Goal: Task Accomplishment & Management: Use online tool/utility

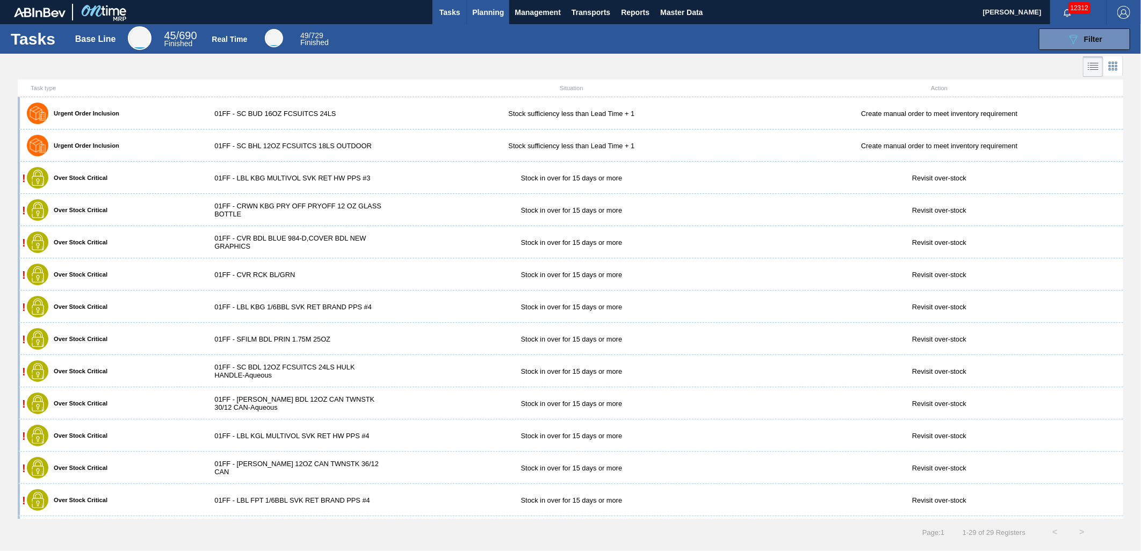
click at [490, 11] on span "Planning" at bounding box center [488, 12] width 32 height 13
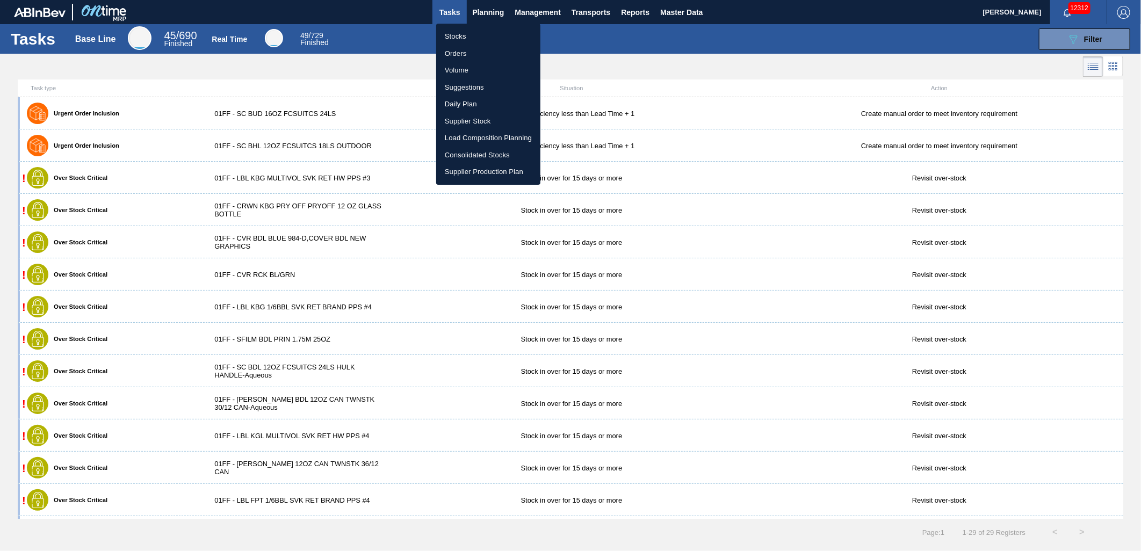
click at [465, 141] on li "Load Composition Planning" at bounding box center [488, 138] width 104 height 17
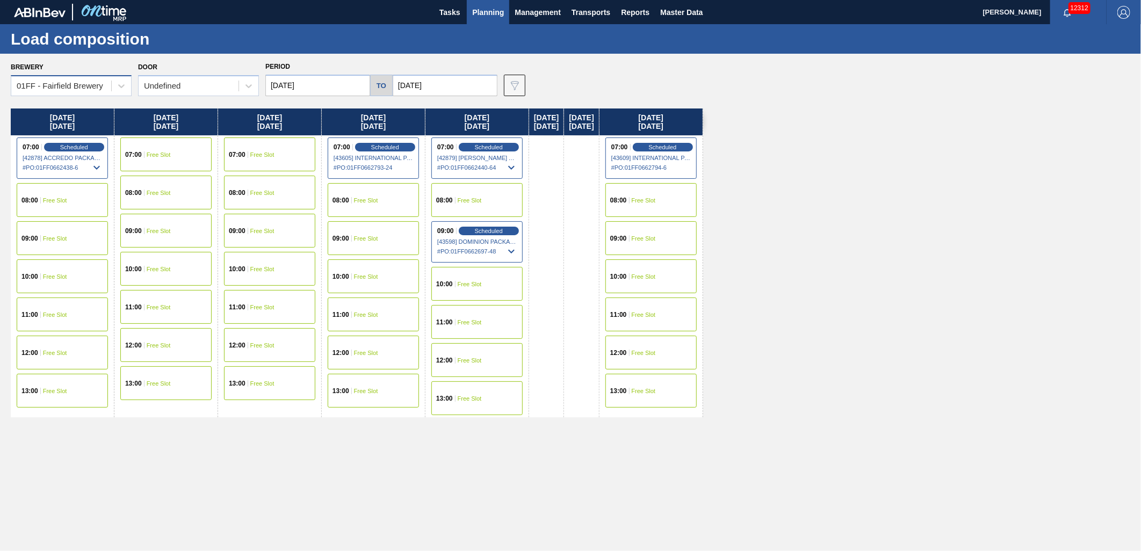
click at [97, 90] on div "01FF - Fairfield Brewery" at bounding box center [61, 86] width 100 height 16
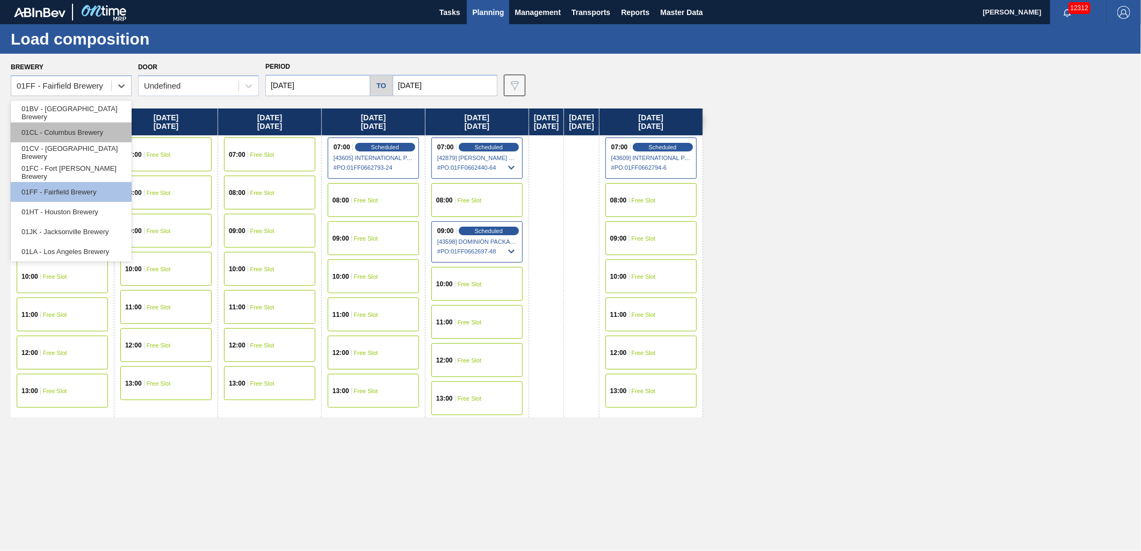
click at [74, 132] on div "01CL - Columbus Brewery" at bounding box center [71, 133] width 121 height 20
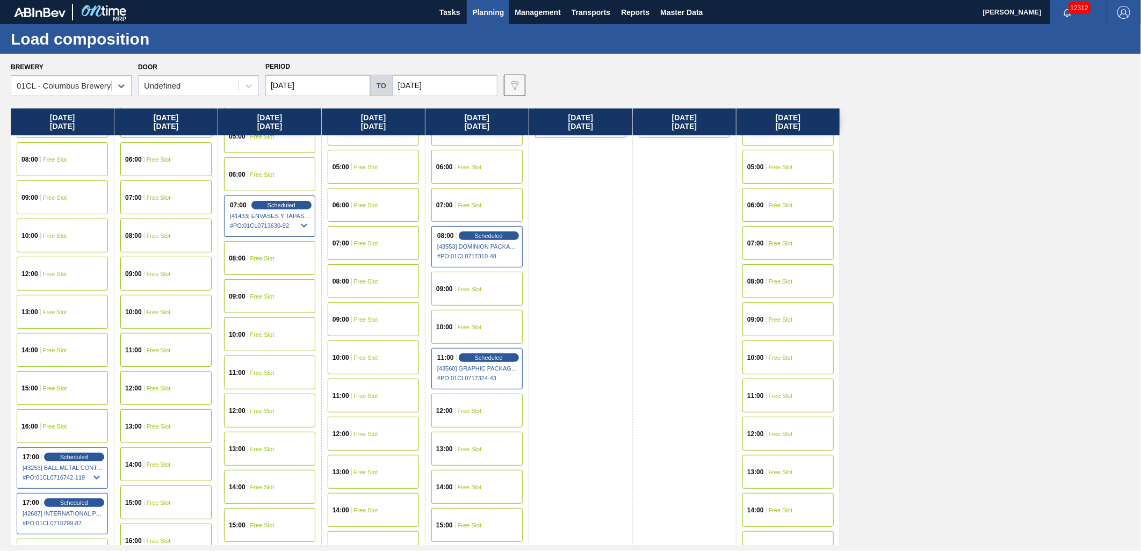
scroll to position [298, 0]
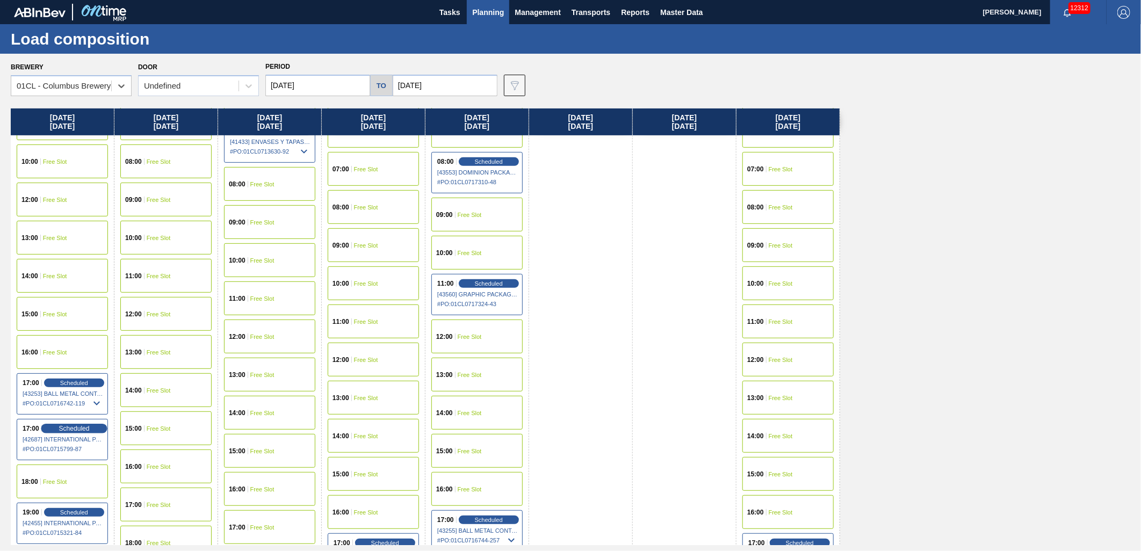
click at [66, 427] on span "Scheduled" at bounding box center [74, 428] width 31 height 7
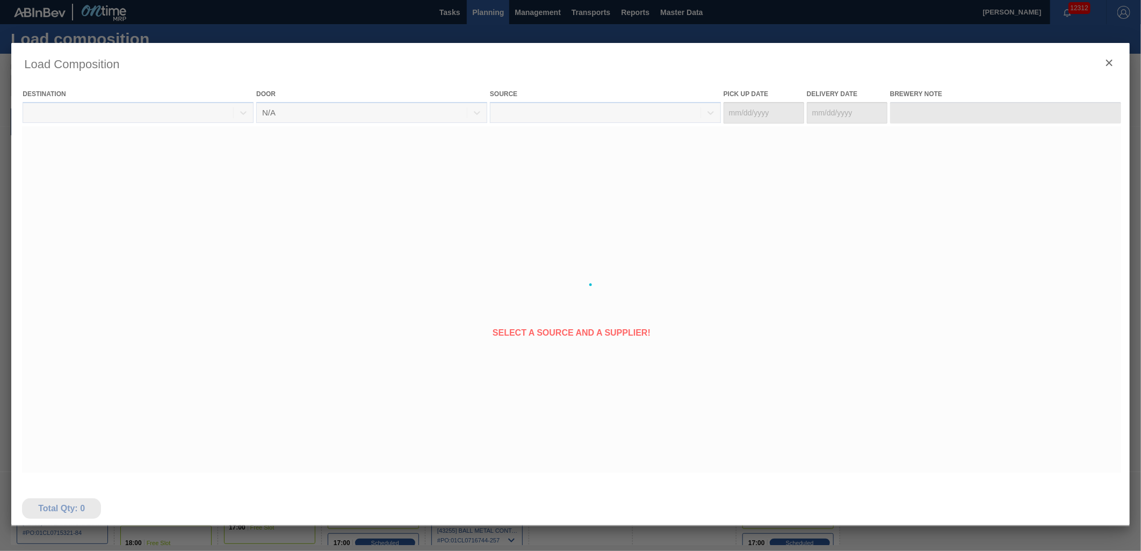
type Date "[DATE]"
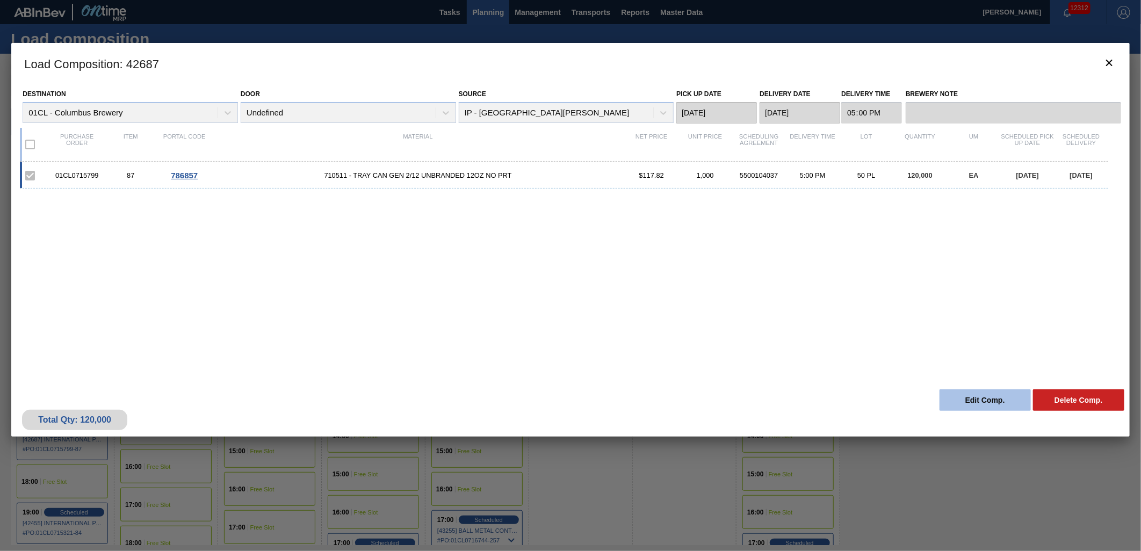
click at [976, 400] on button "Edit Comp." at bounding box center [985, 400] width 91 height 21
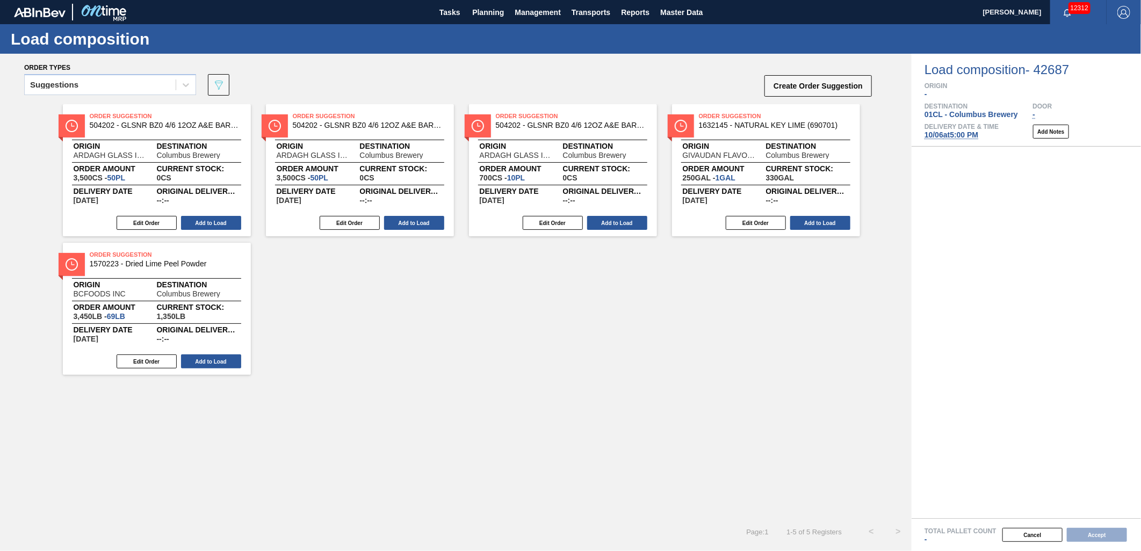
click at [955, 133] on span "[DATE] 5:00 PM" at bounding box center [952, 135] width 54 height 9
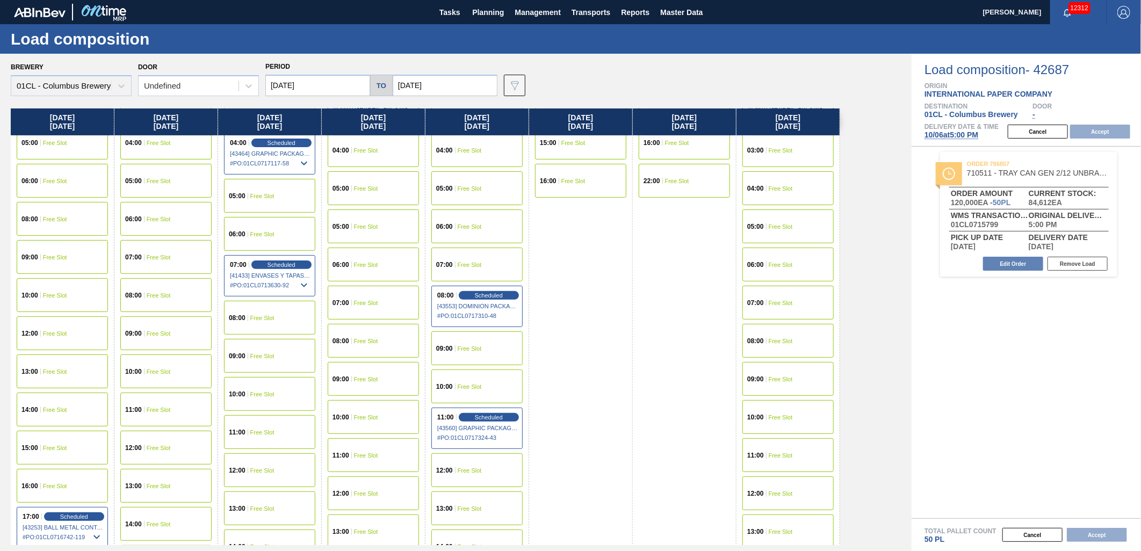
scroll to position [179, 0]
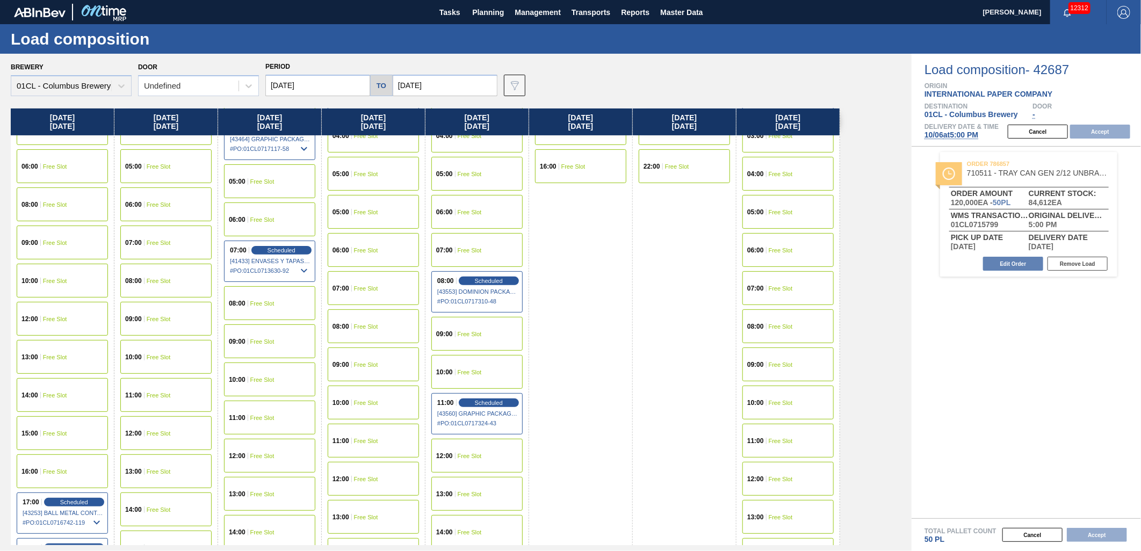
click at [159, 386] on div "11:00 Free Slot" at bounding box center [165, 395] width 91 height 34
click at [1088, 128] on button "Accept" at bounding box center [1100, 132] width 60 height 14
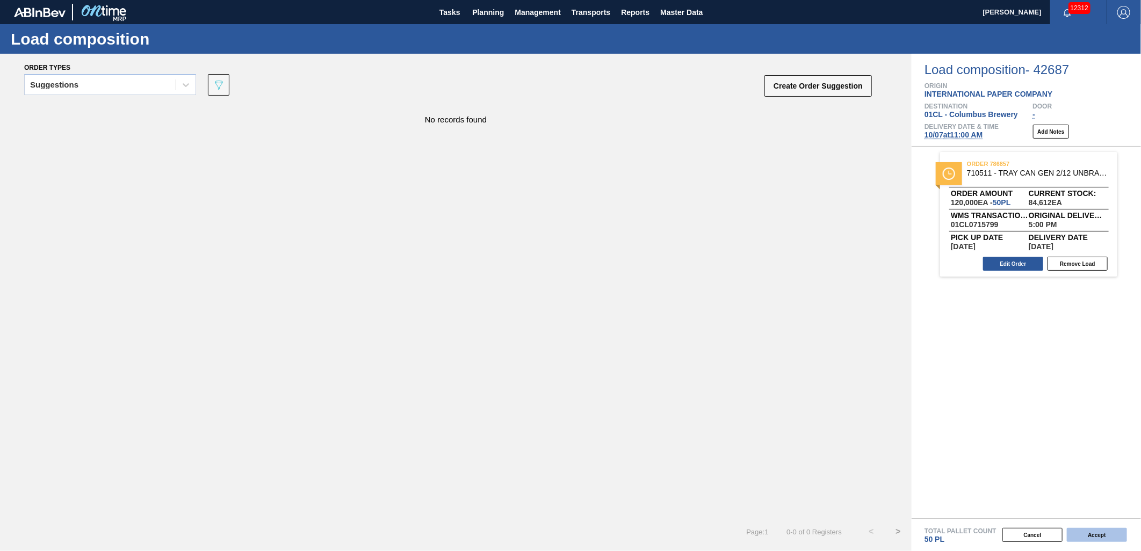
click at [1104, 538] on button "Accept" at bounding box center [1097, 535] width 60 height 14
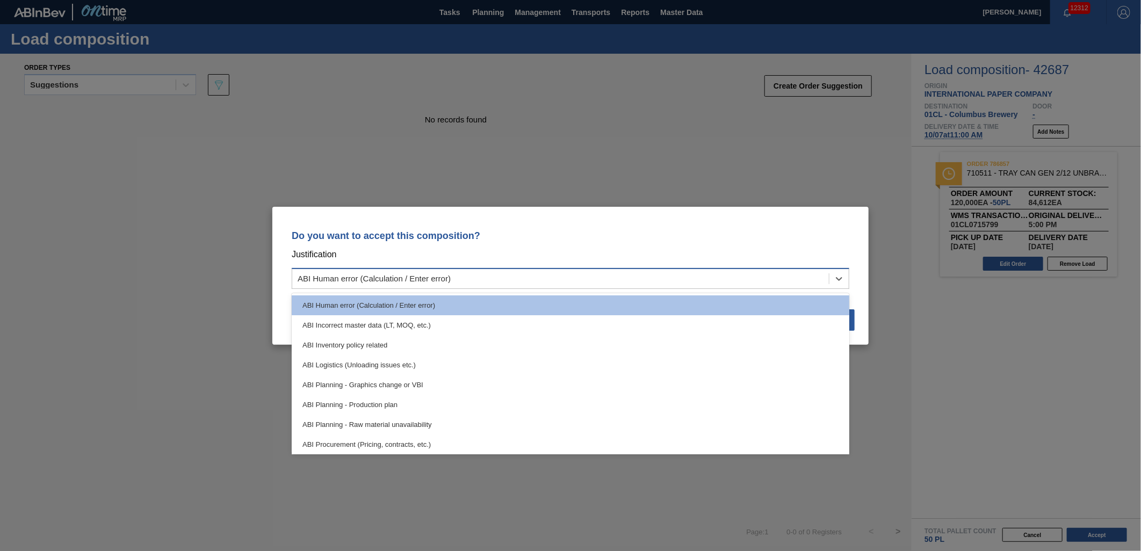
click at [636, 285] on div "ABI Human error (Calculation / Enter error)" at bounding box center [560, 279] width 537 height 16
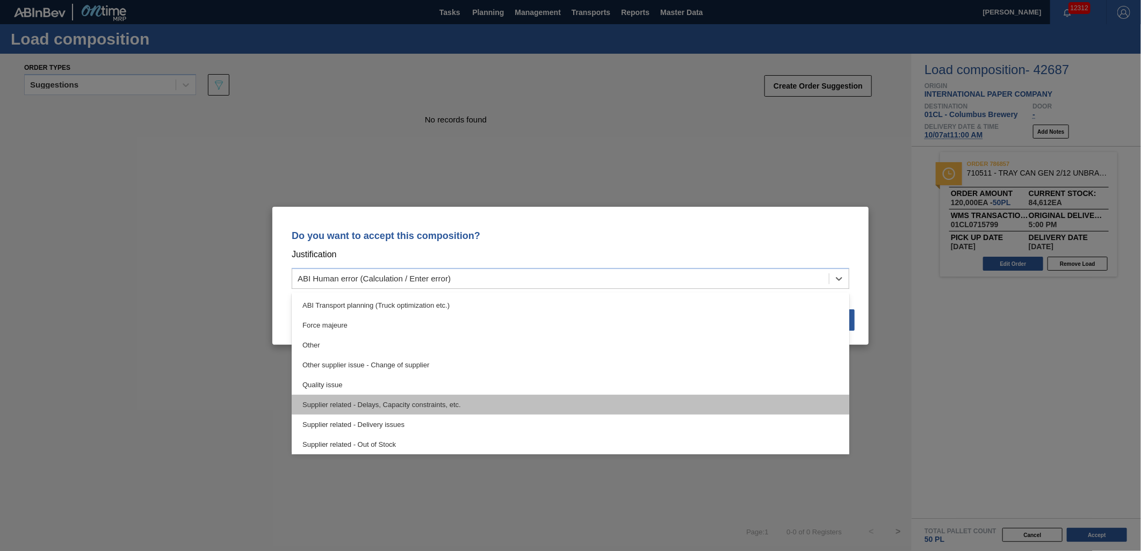
scroll to position [200, 0]
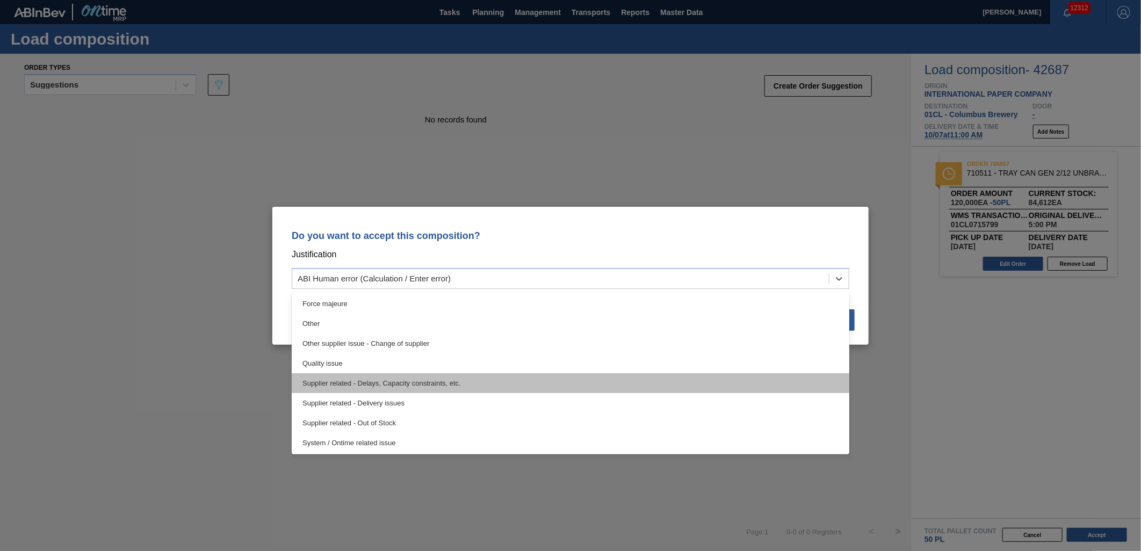
click at [583, 387] on div "Supplier related - Delays, Capacity constraints, etc." at bounding box center [571, 383] width 558 height 20
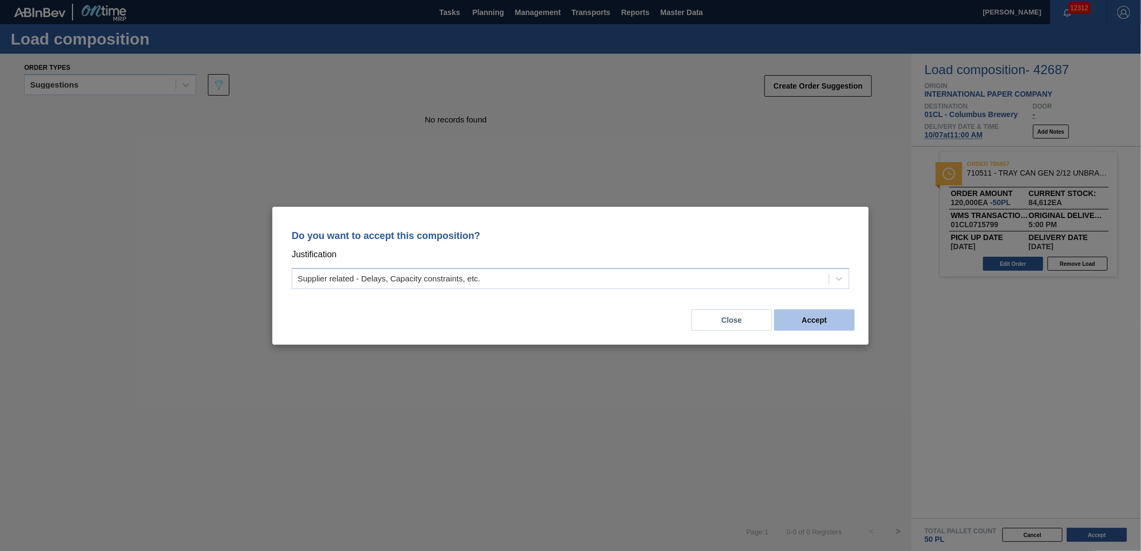
click at [826, 325] on button "Accept" at bounding box center [814, 320] width 81 height 21
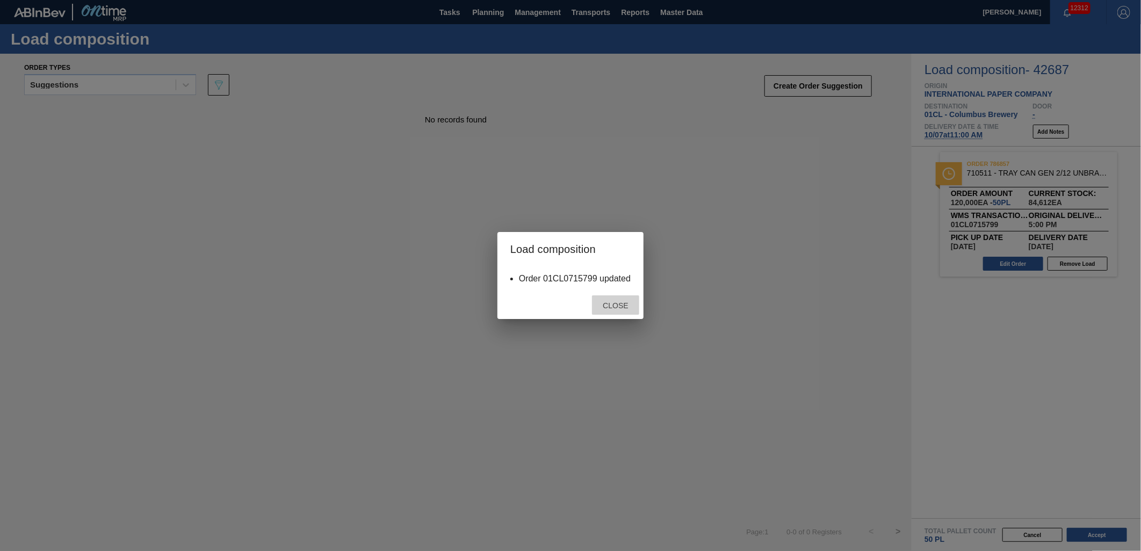
click at [619, 305] on span "Close" at bounding box center [615, 305] width 42 height 9
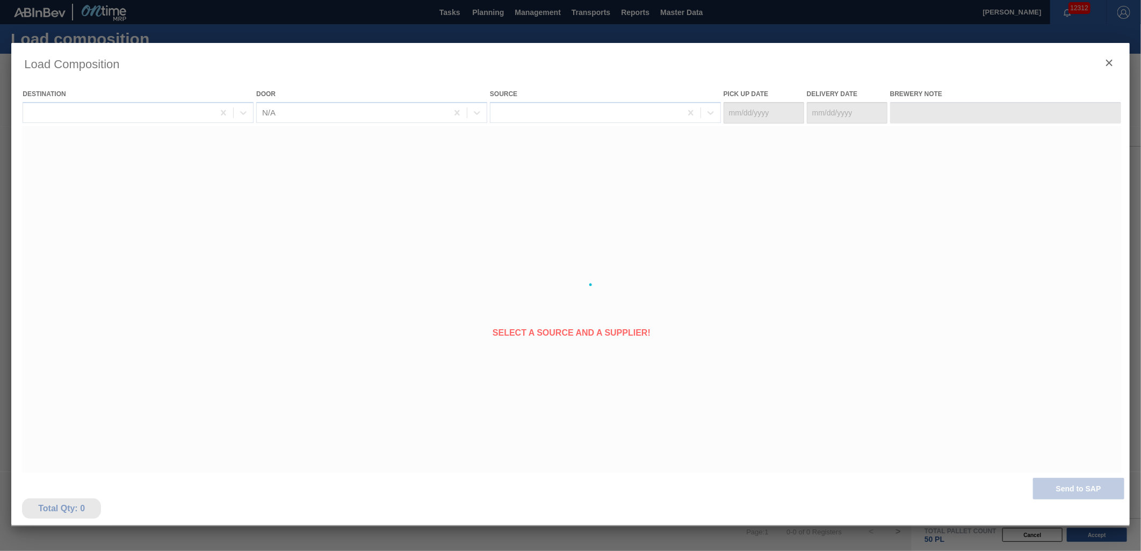
type Date "[DATE]"
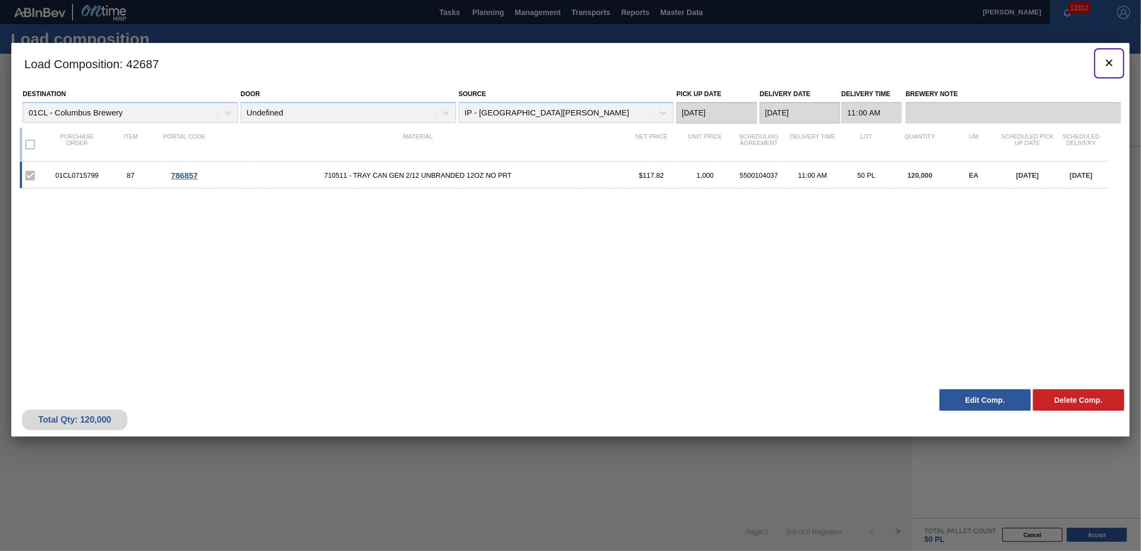
click at [1109, 68] on icon "botão de ícone" at bounding box center [1109, 62] width 13 height 13
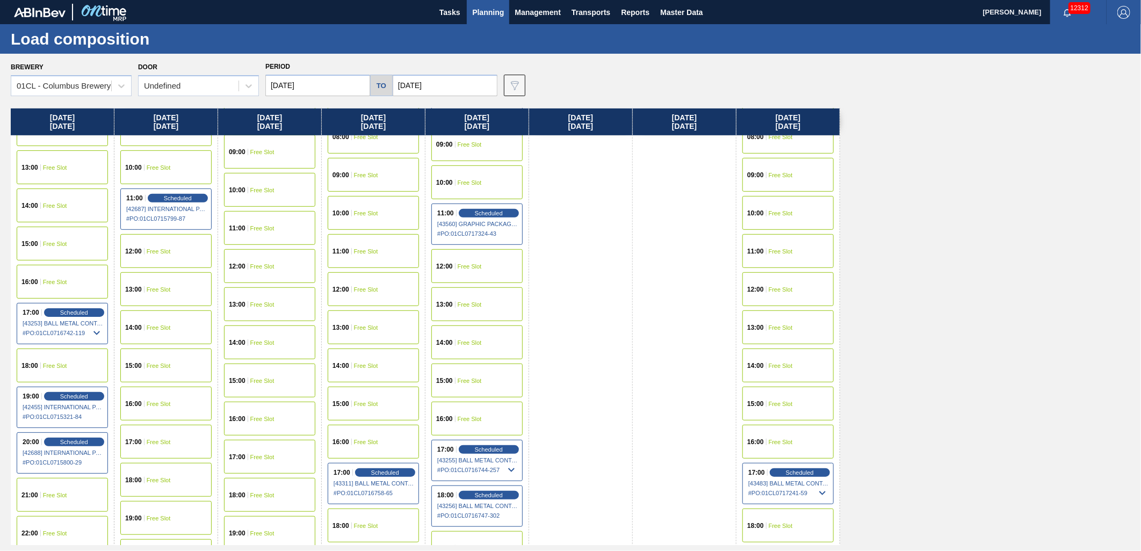
scroll to position [477, 0]
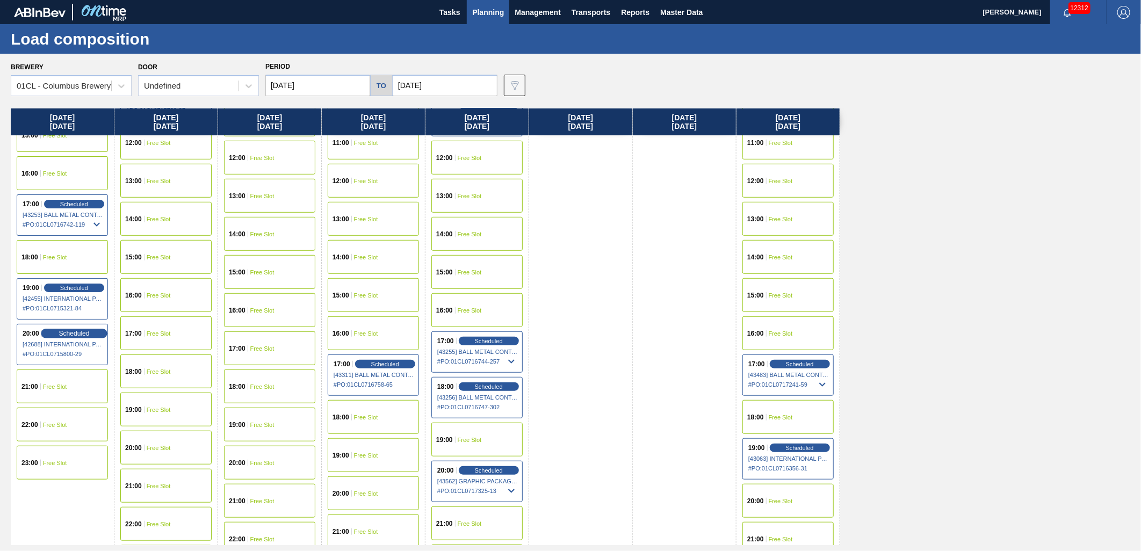
click at [81, 334] on span "Scheduled" at bounding box center [74, 333] width 31 height 7
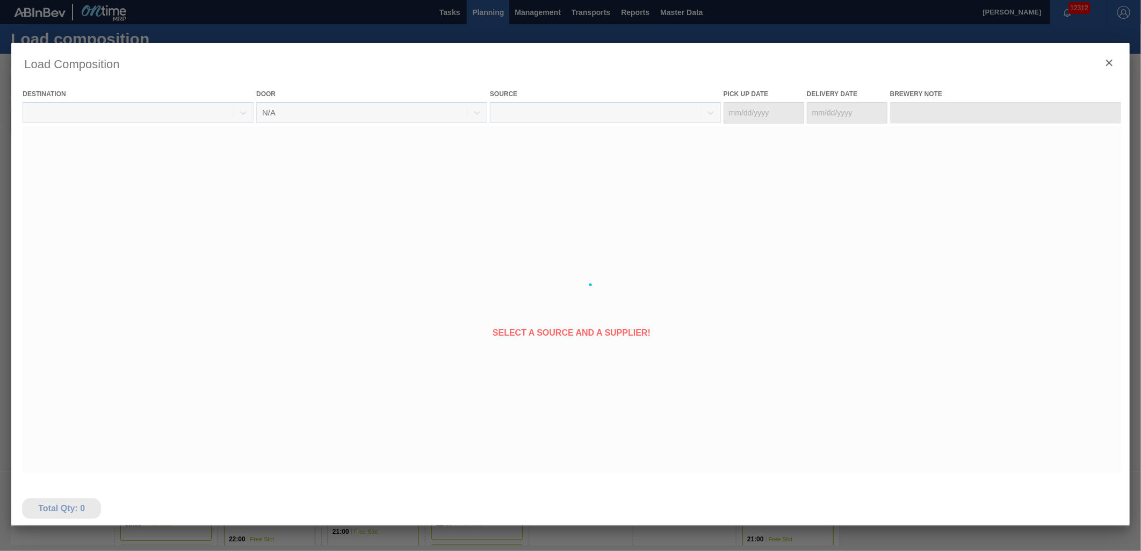
type Date "[DATE]"
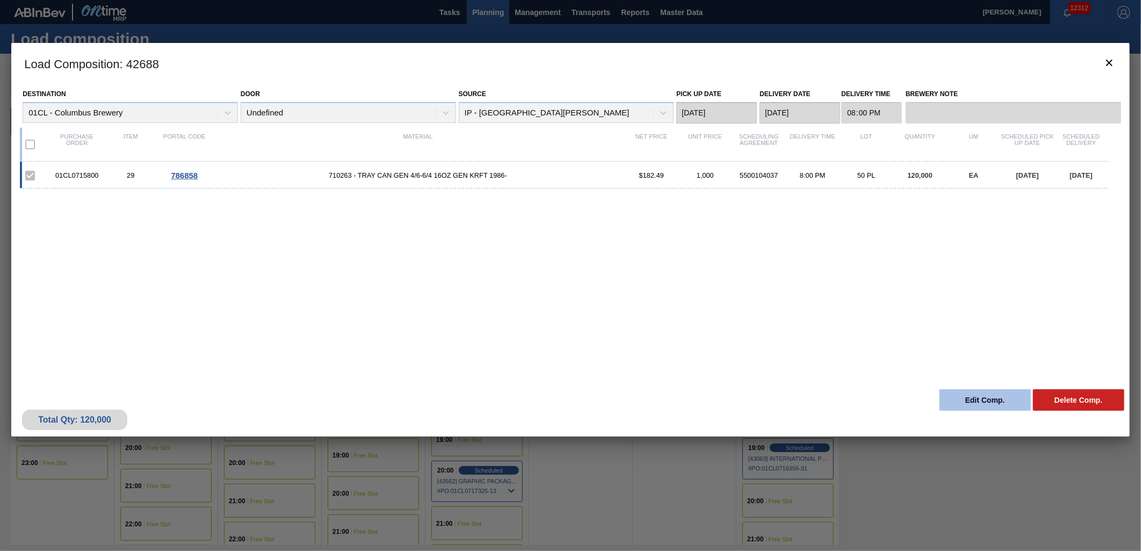
click at [998, 397] on button "Edit Comp." at bounding box center [985, 400] width 91 height 21
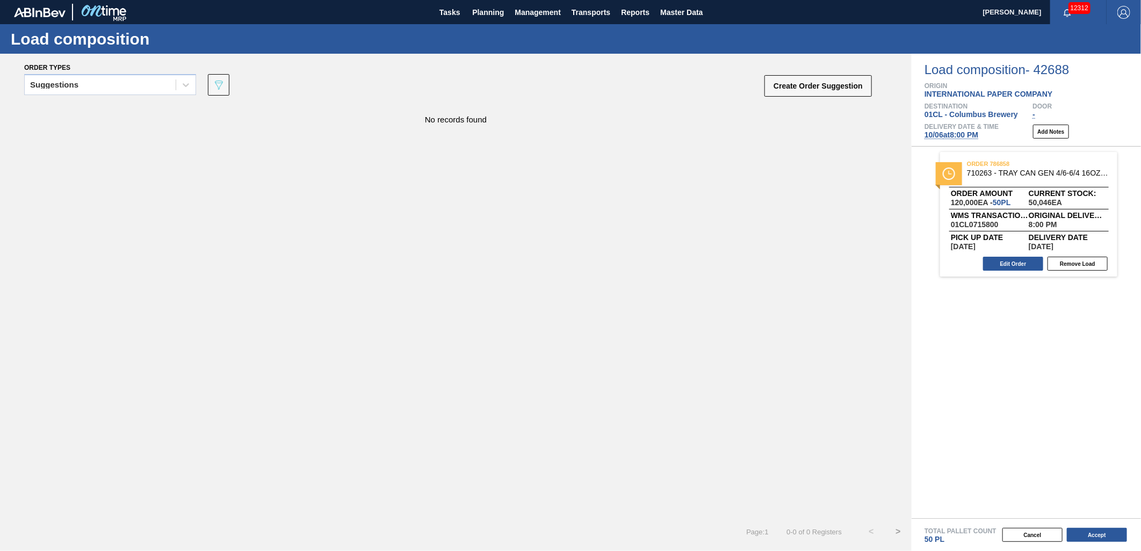
click at [963, 134] on span "[DATE] 8:00 PM" at bounding box center [952, 135] width 54 height 9
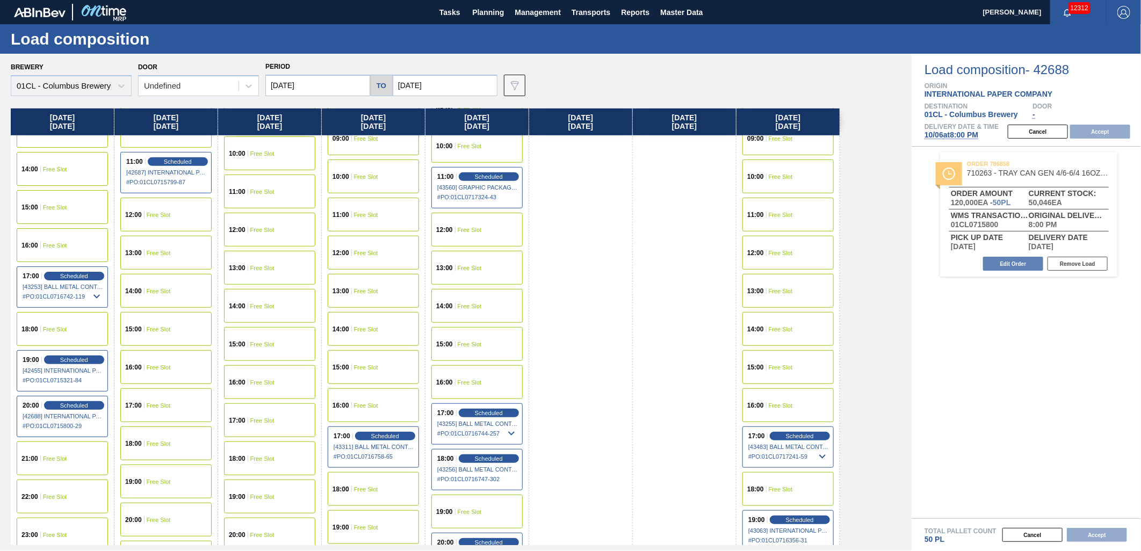
scroll to position [537, 0]
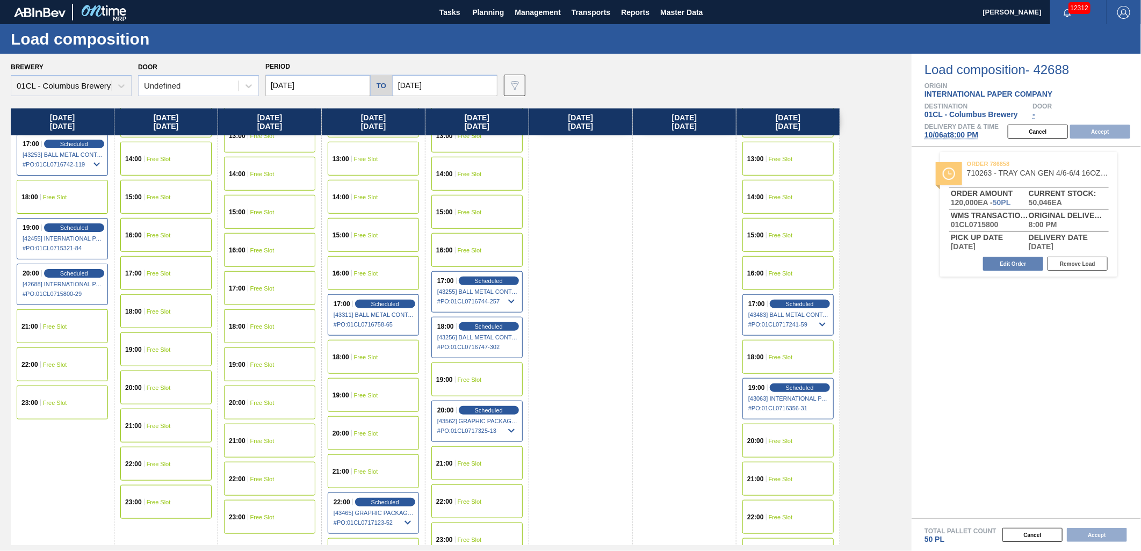
click at [170, 314] on div "18:00 Free Slot" at bounding box center [165, 311] width 91 height 34
click at [1095, 132] on button "Accept" at bounding box center [1100, 132] width 60 height 14
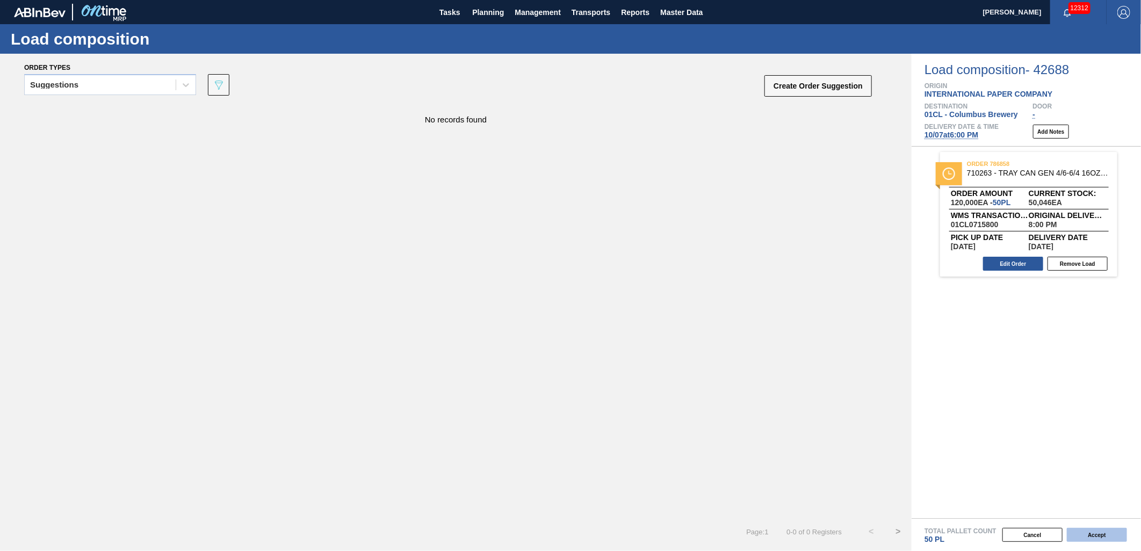
click at [1091, 528] on button "Accept" at bounding box center [1097, 535] width 60 height 14
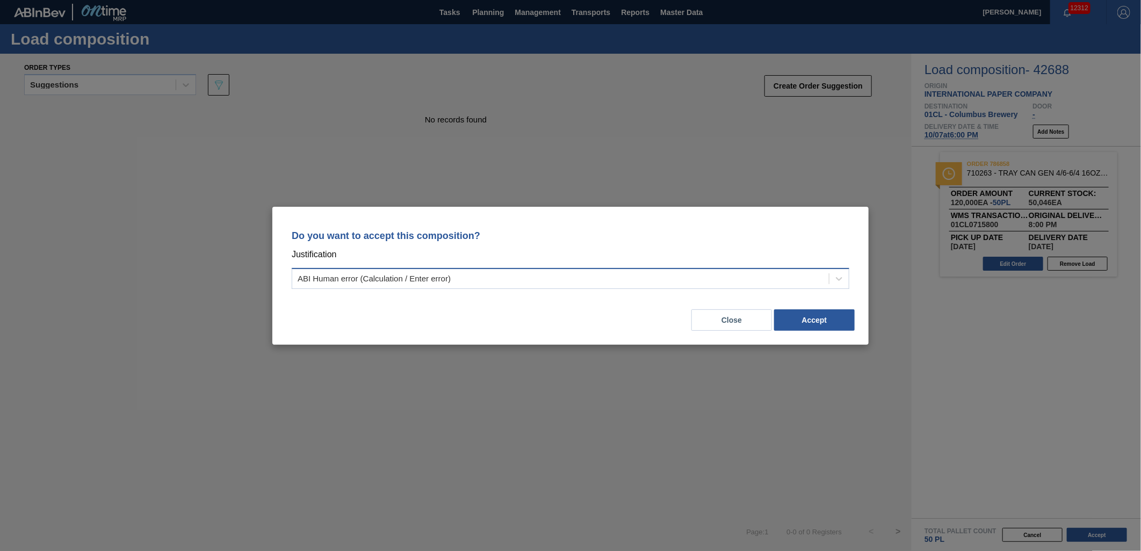
click at [718, 273] on div "ABI Human error (Calculation / Enter error)" at bounding box center [560, 279] width 537 height 16
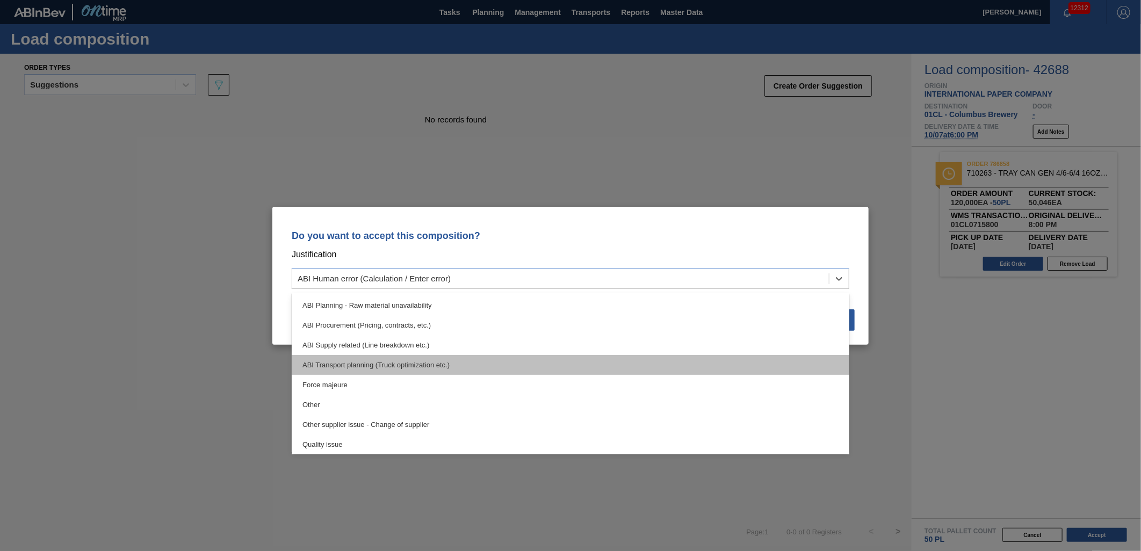
scroll to position [179, 0]
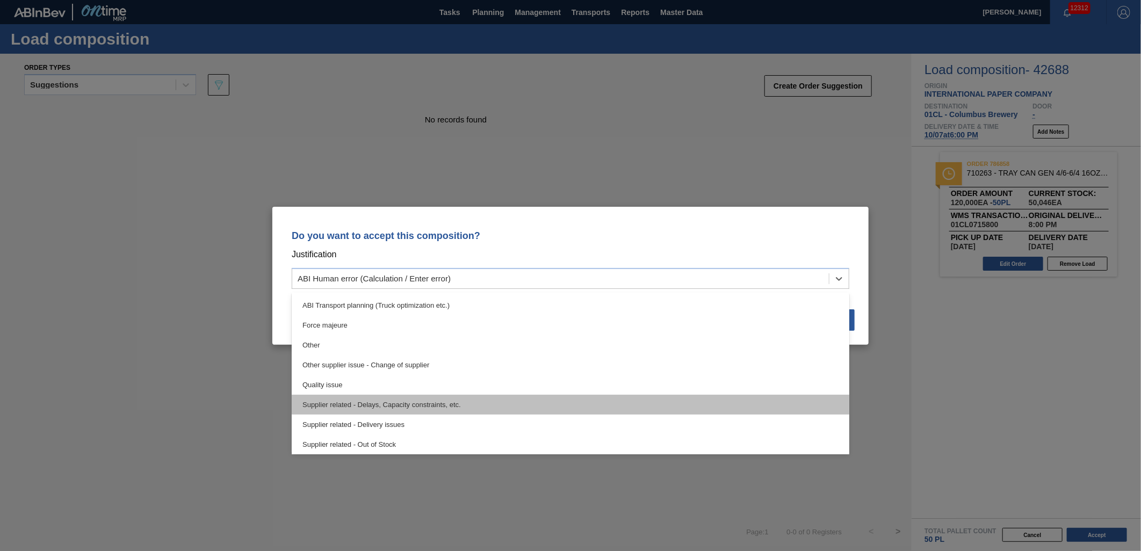
click at [629, 400] on div "Supplier related - Delays, Capacity constraints, etc." at bounding box center [571, 405] width 558 height 20
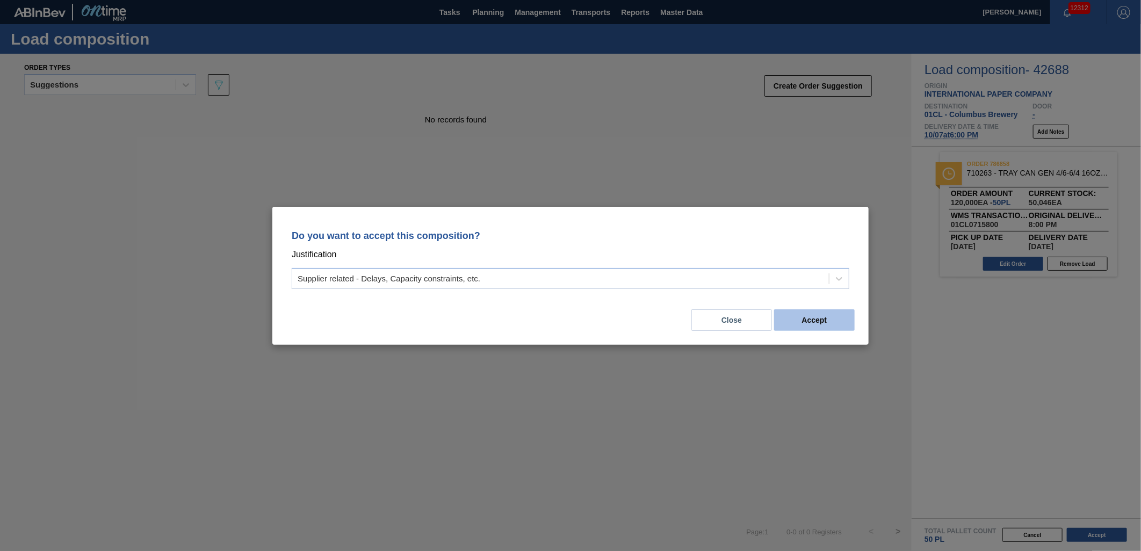
click at [821, 329] on button "Accept" at bounding box center [814, 320] width 81 height 21
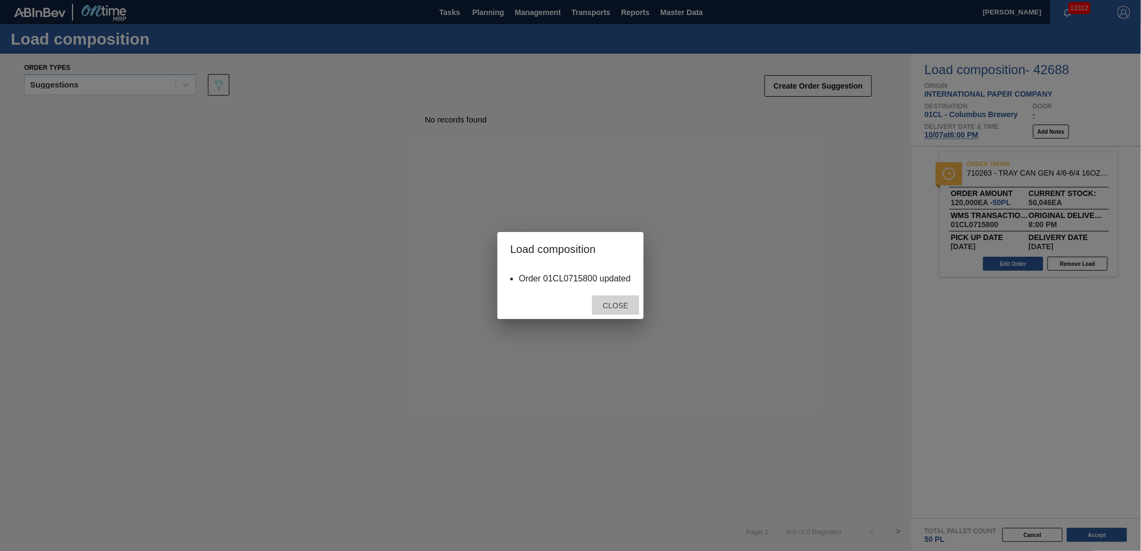
click at [613, 310] on div "Close" at bounding box center [615, 306] width 47 height 20
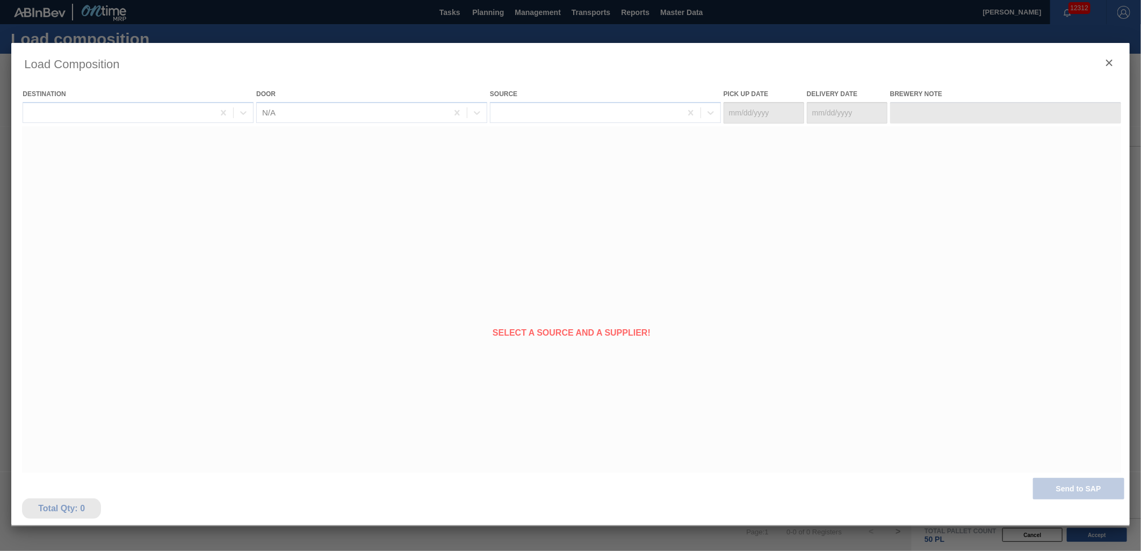
type Date "[DATE]"
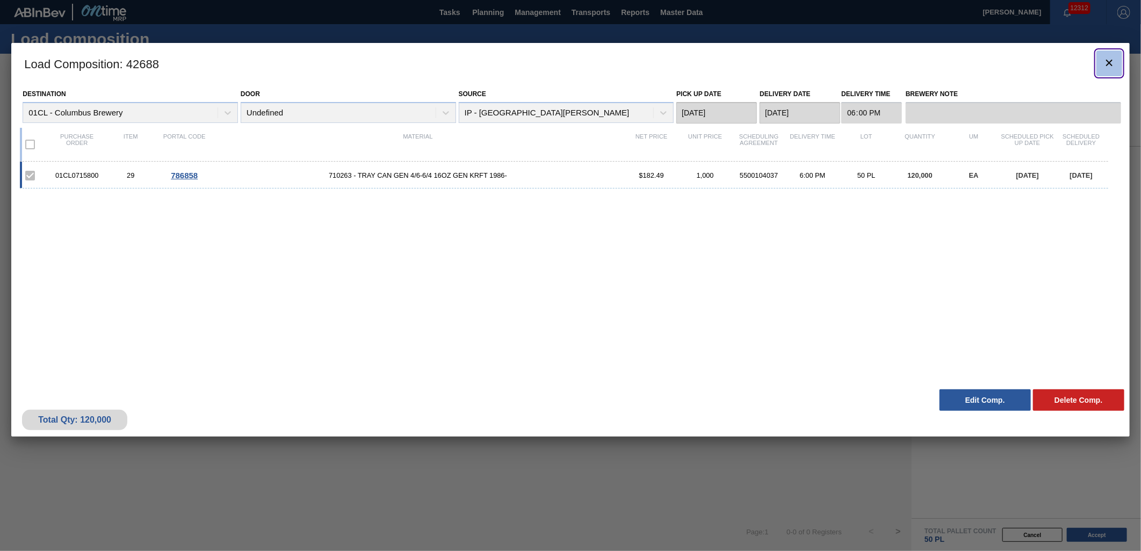
click at [1107, 66] on icon "botão de ícone" at bounding box center [1109, 63] width 6 height 6
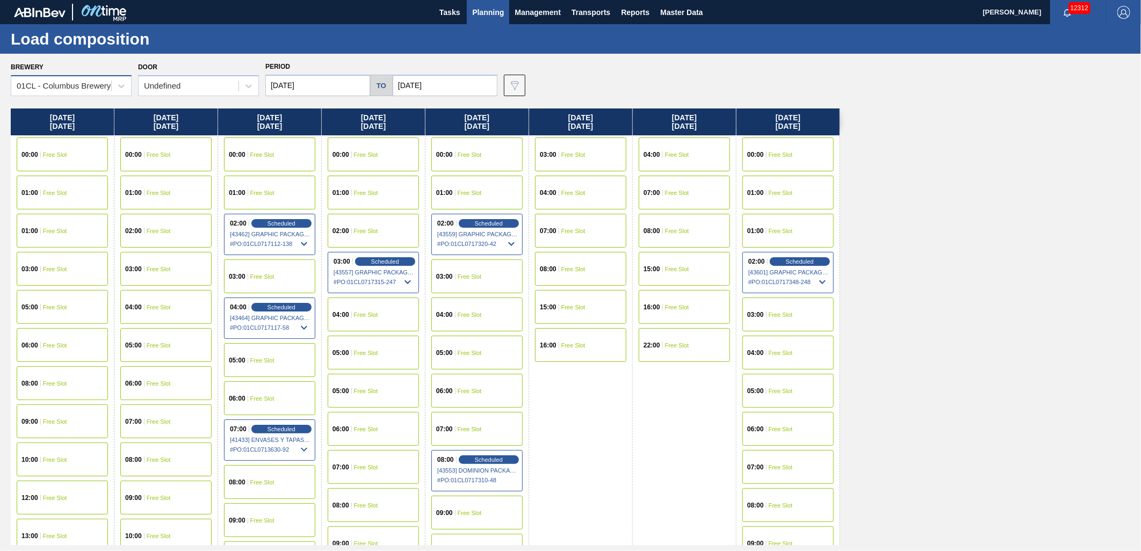
click at [103, 87] on div "01CL - Columbus Brewery" at bounding box center [64, 86] width 94 height 9
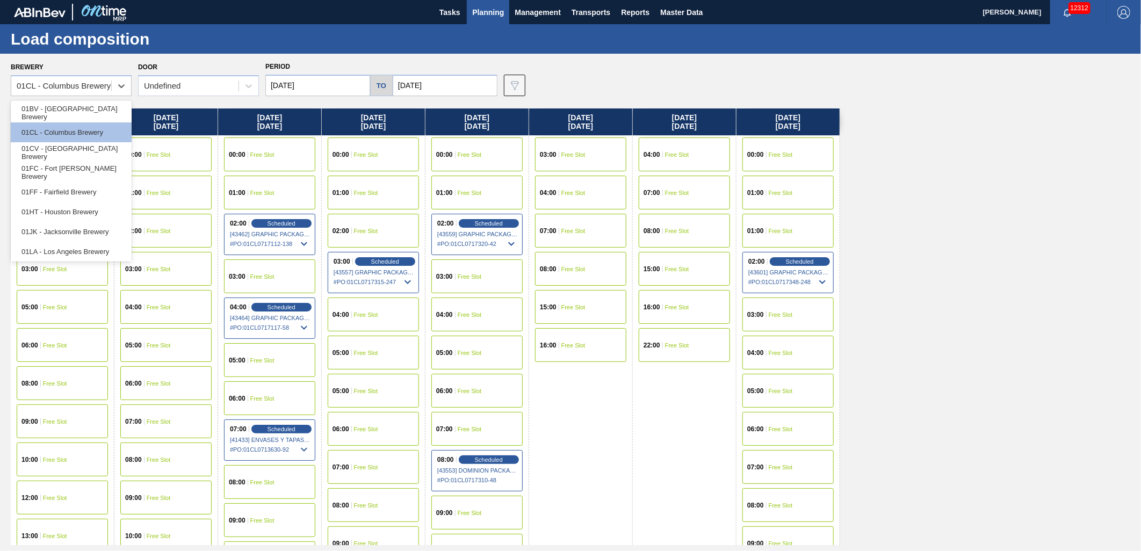
click at [991, 173] on div "[DATE] 00:00 Free Slot 01:00 Free Slot 01:00 Free Slot 03:00 Free Slot 05:00 Fr…" at bounding box center [573, 327] width 1125 height 437
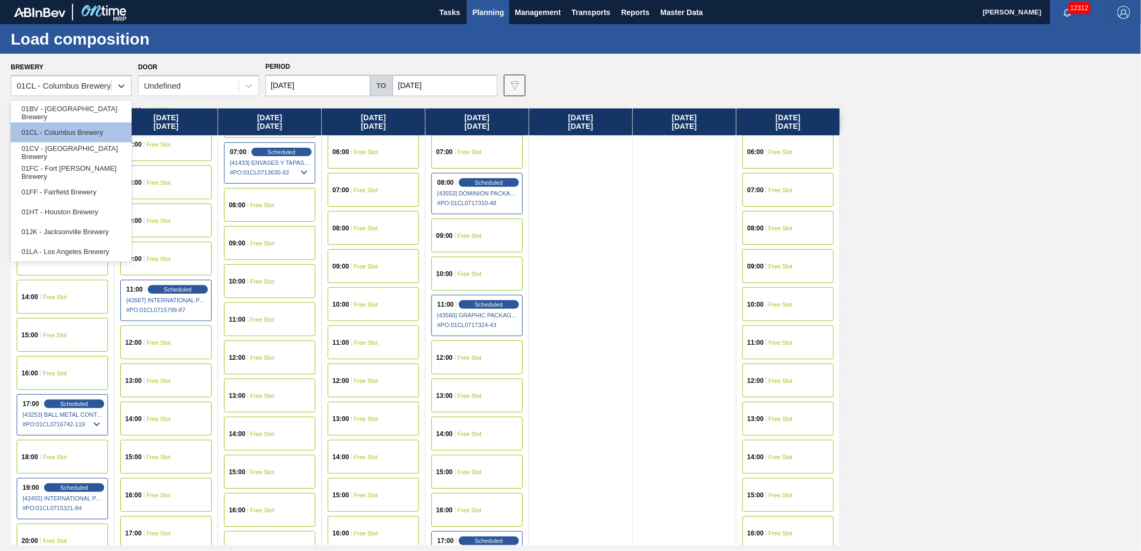
scroll to position [298, 0]
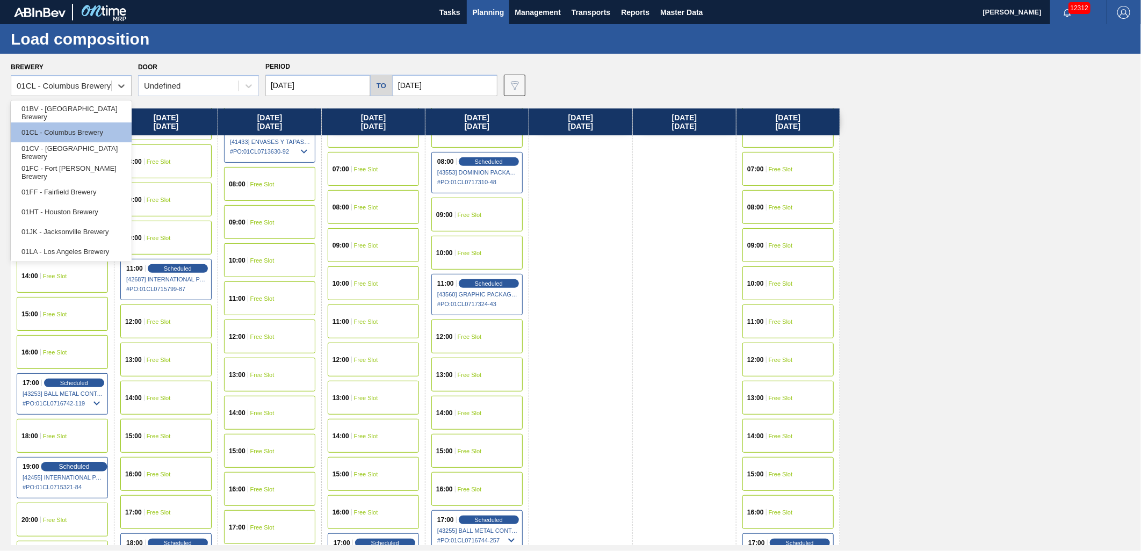
click at [86, 464] on span "Scheduled" at bounding box center [74, 466] width 31 height 7
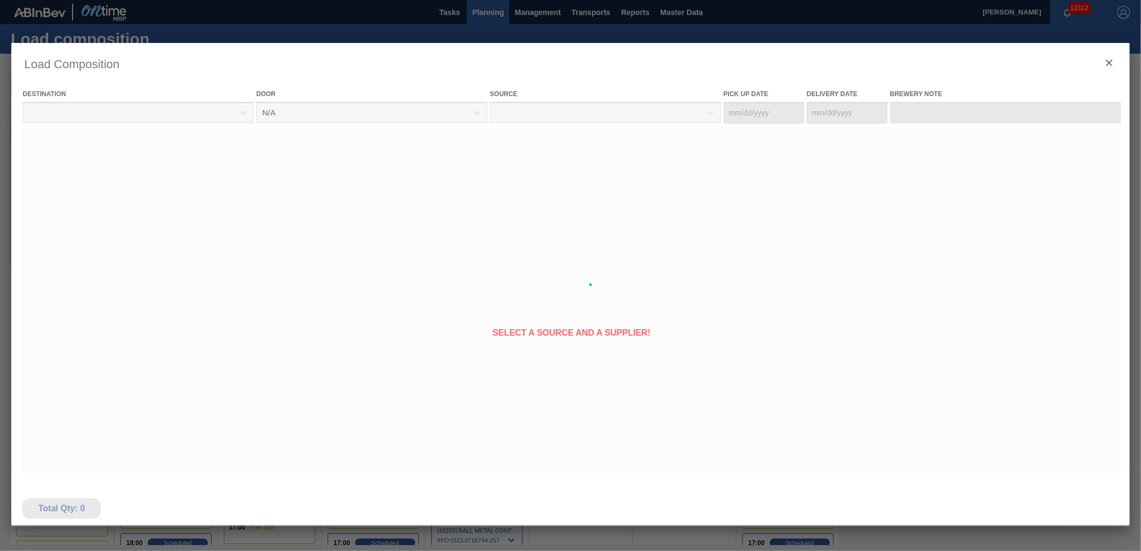
type Date "[DATE]"
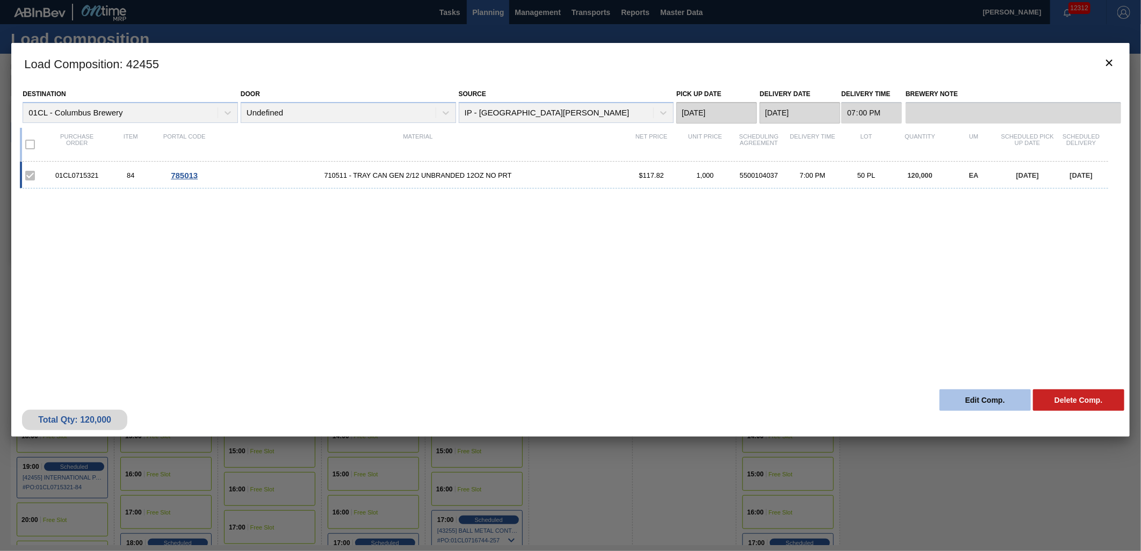
click at [985, 398] on button "Edit Comp." at bounding box center [985, 400] width 91 height 21
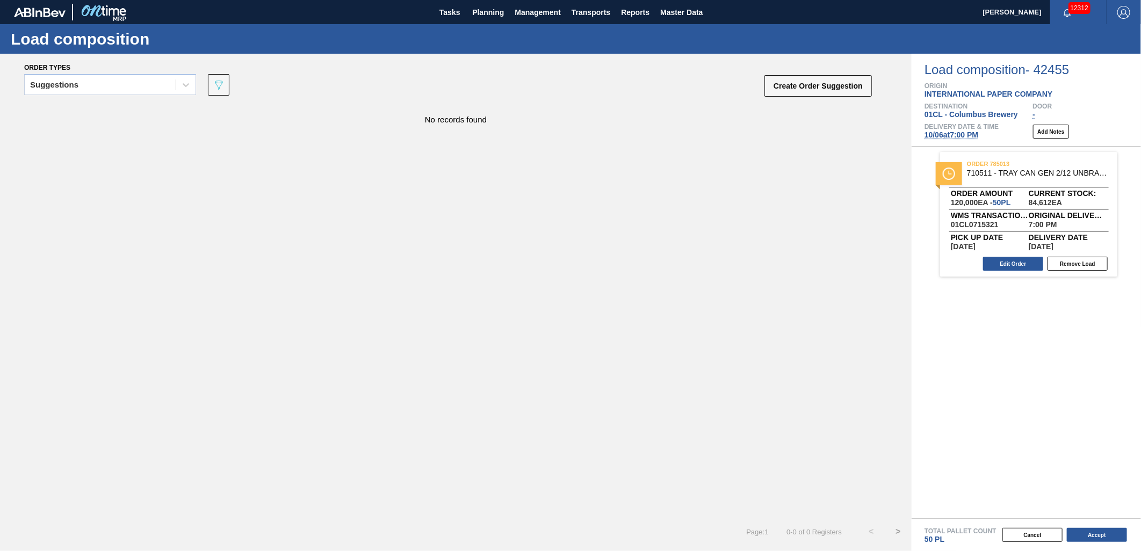
click at [959, 136] on span "[DATE] 7:00 PM" at bounding box center [952, 135] width 54 height 9
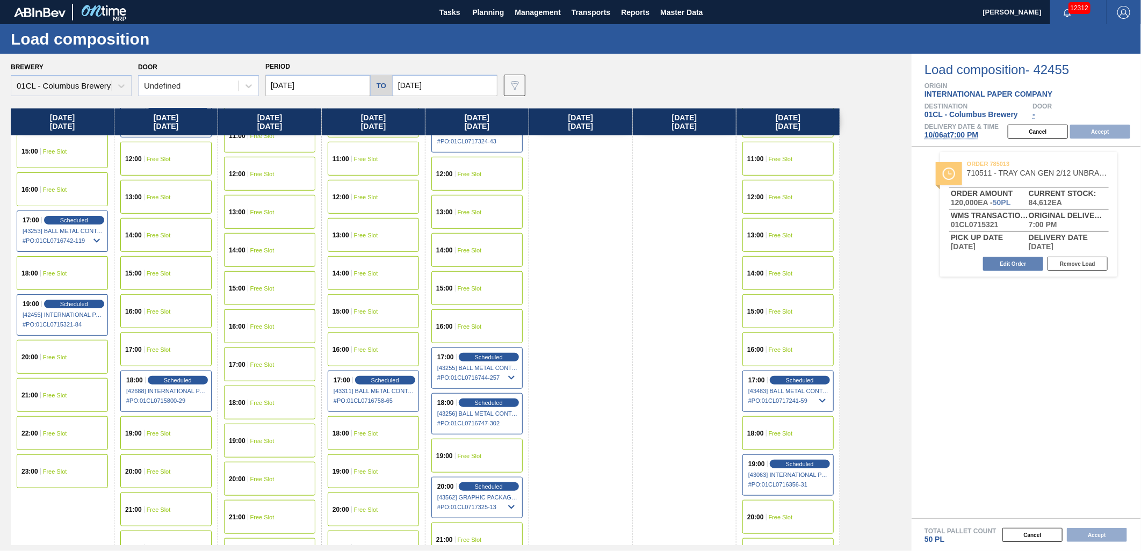
scroll to position [477, 0]
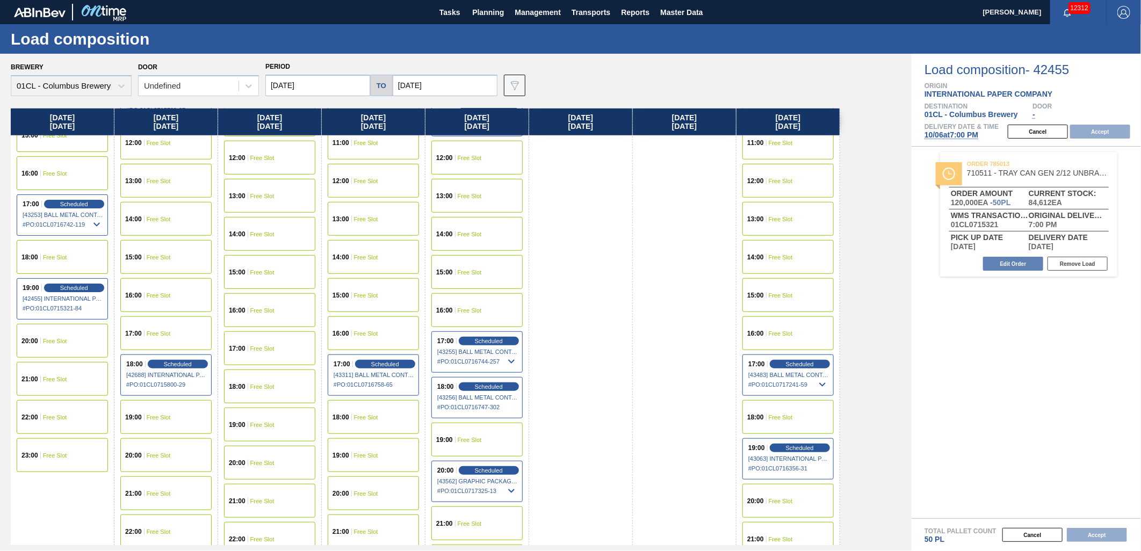
click at [161, 262] on div "15:00 Free Slot" at bounding box center [165, 257] width 91 height 34
click at [1113, 133] on button "Accept" at bounding box center [1100, 132] width 60 height 14
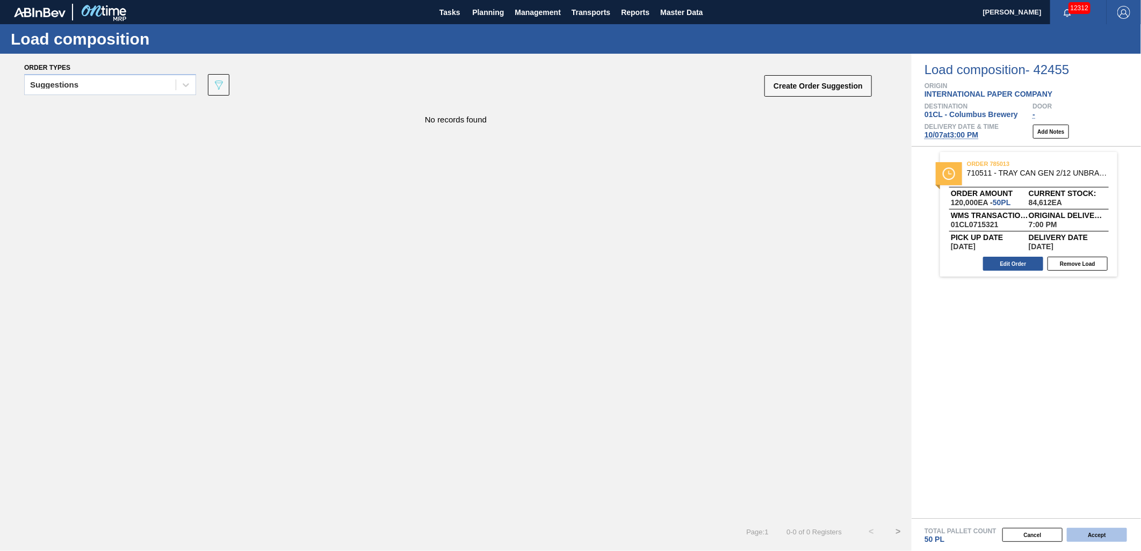
click at [1088, 536] on button "Accept" at bounding box center [1097, 535] width 60 height 14
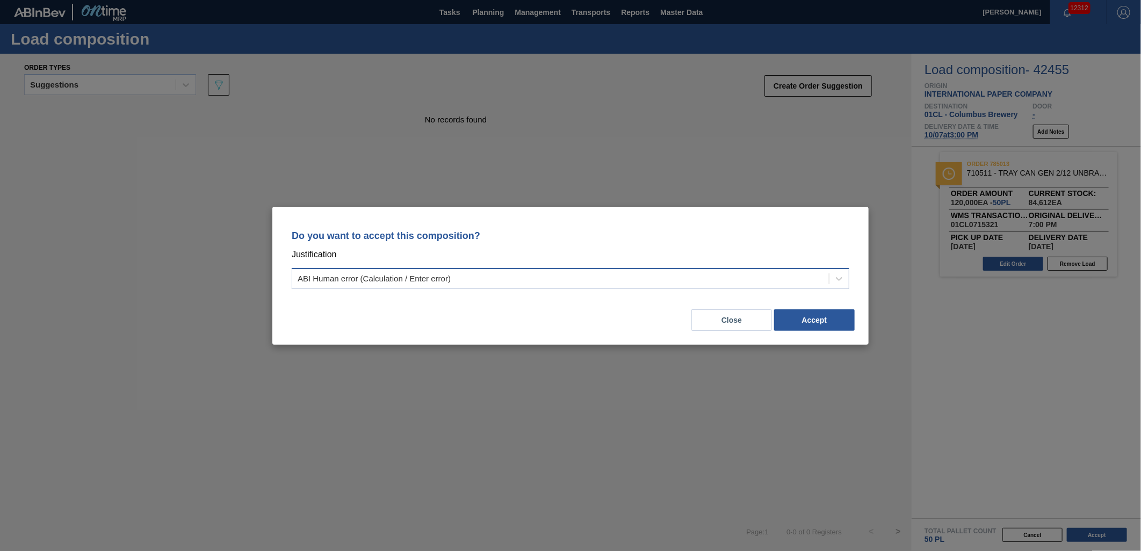
click at [805, 281] on div "ABI Human error (Calculation / Enter error)" at bounding box center [560, 279] width 537 height 16
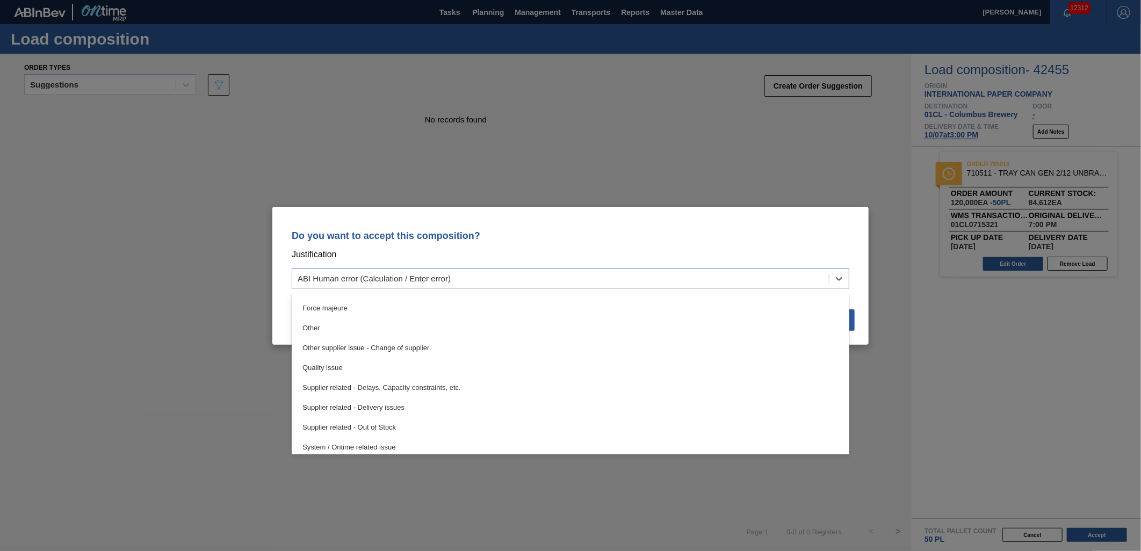
scroll to position [200, 0]
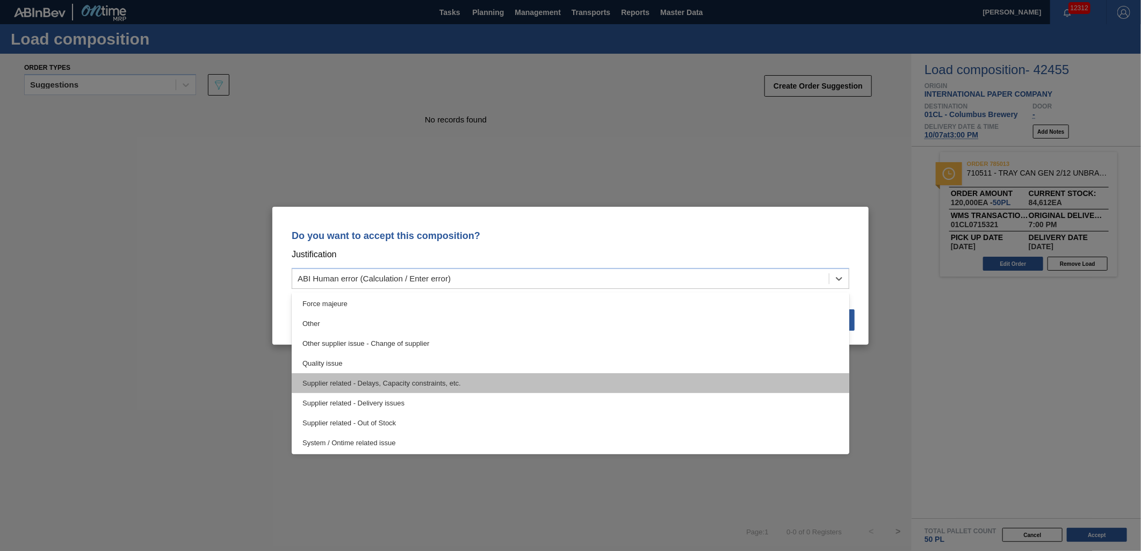
click at [639, 385] on div "Supplier related - Delays, Capacity constraints, etc." at bounding box center [571, 383] width 558 height 20
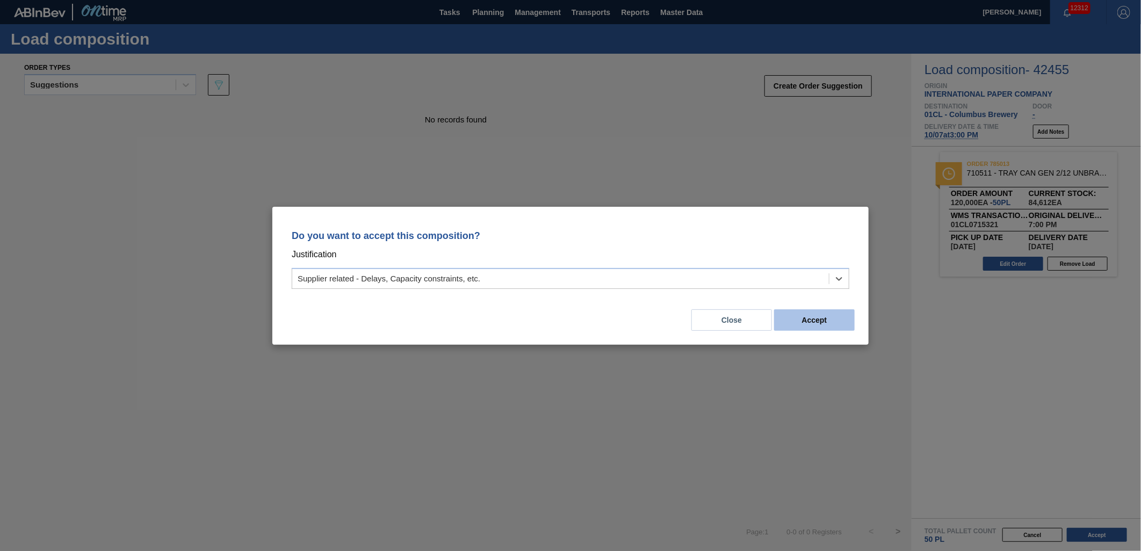
click at [835, 320] on button "Accept" at bounding box center [814, 320] width 81 height 21
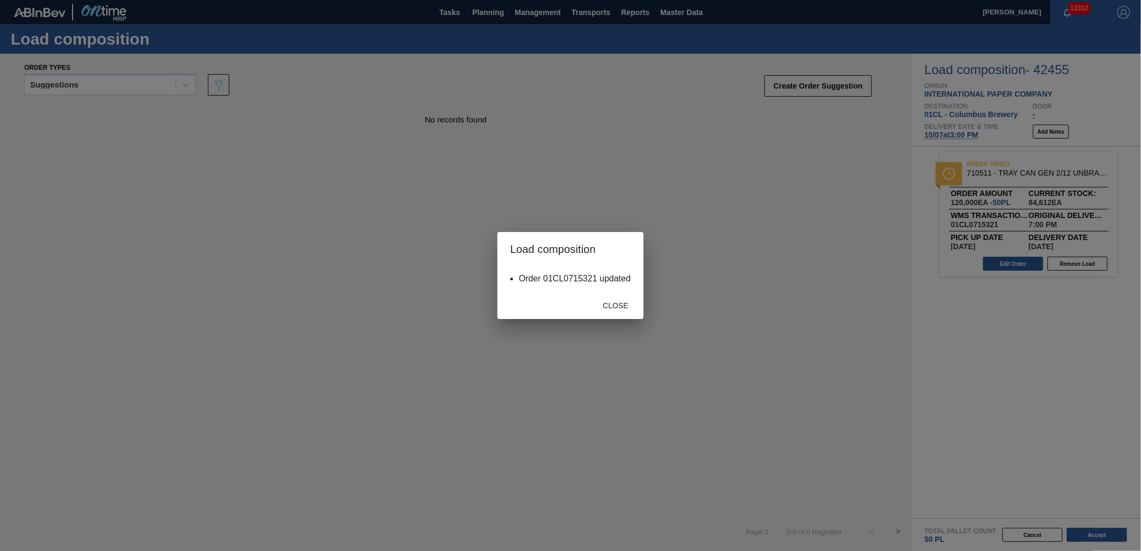
click at [620, 312] on div "Close" at bounding box center [615, 306] width 47 height 20
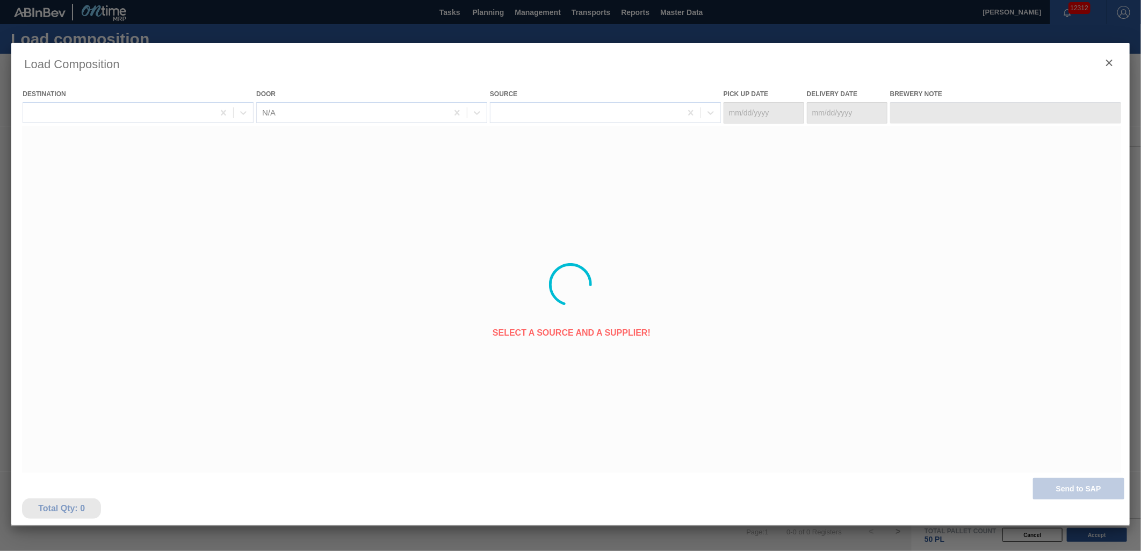
type Date "[DATE]"
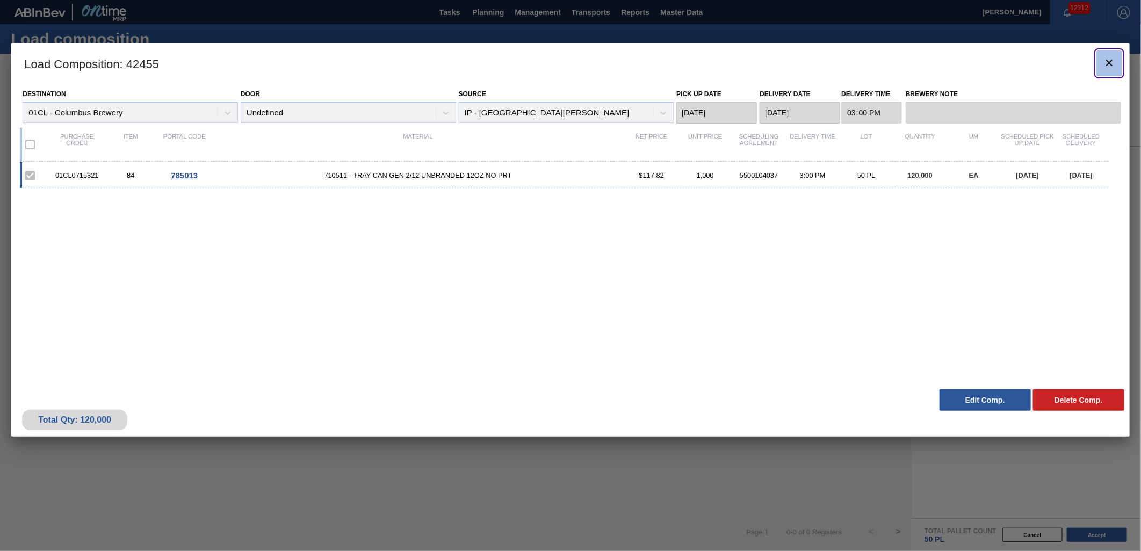
click at [1103, 66] on icon "botão de ícone" at bounding box center [1109, 62] width 13 height 13
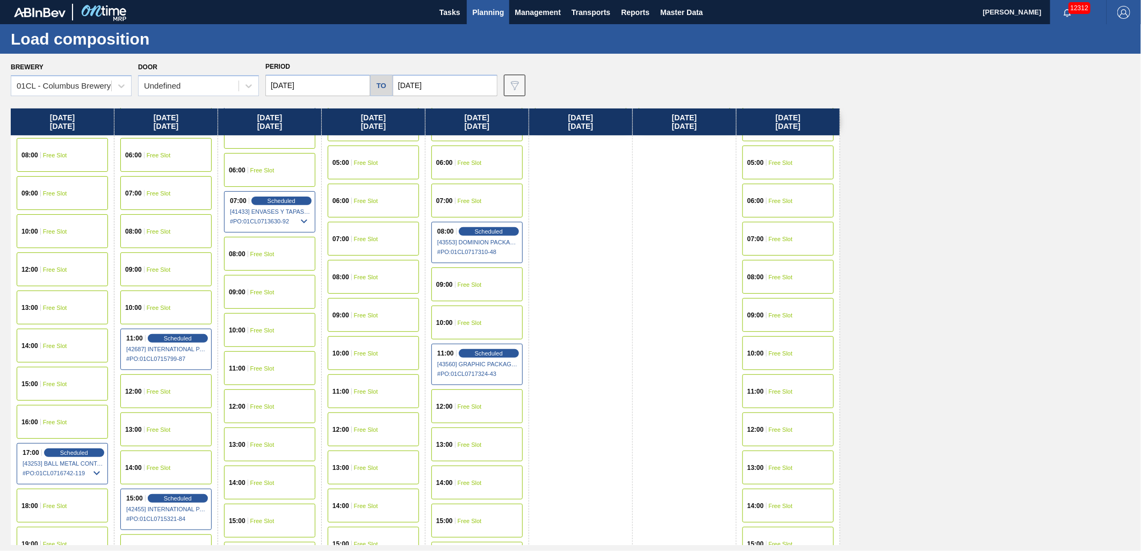
scroll to position [239, 0]
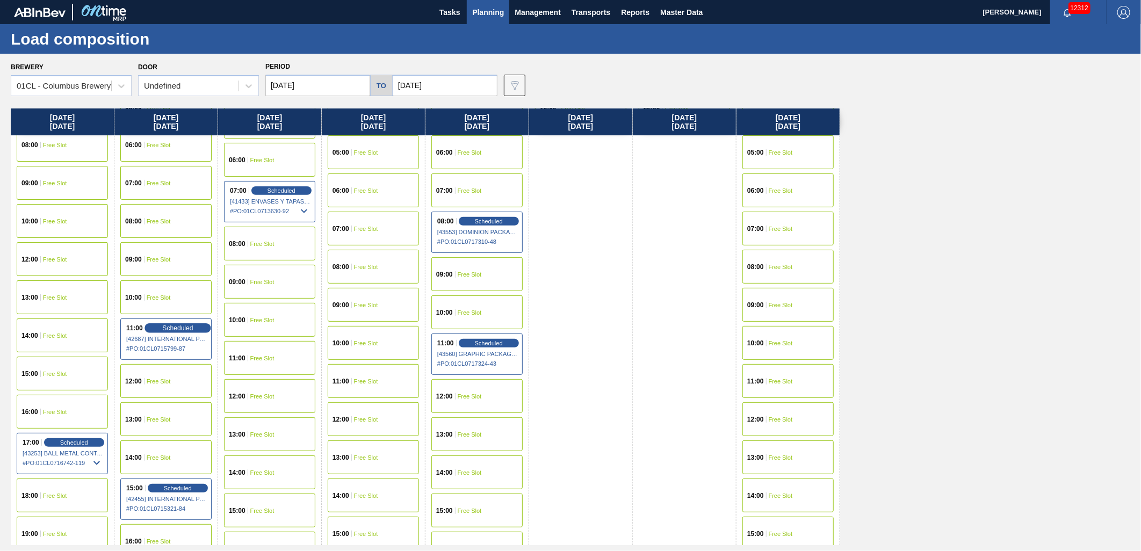
click at [175, 325] on span "Scheduled" at bounding box center [177, 328] width 31 height 7
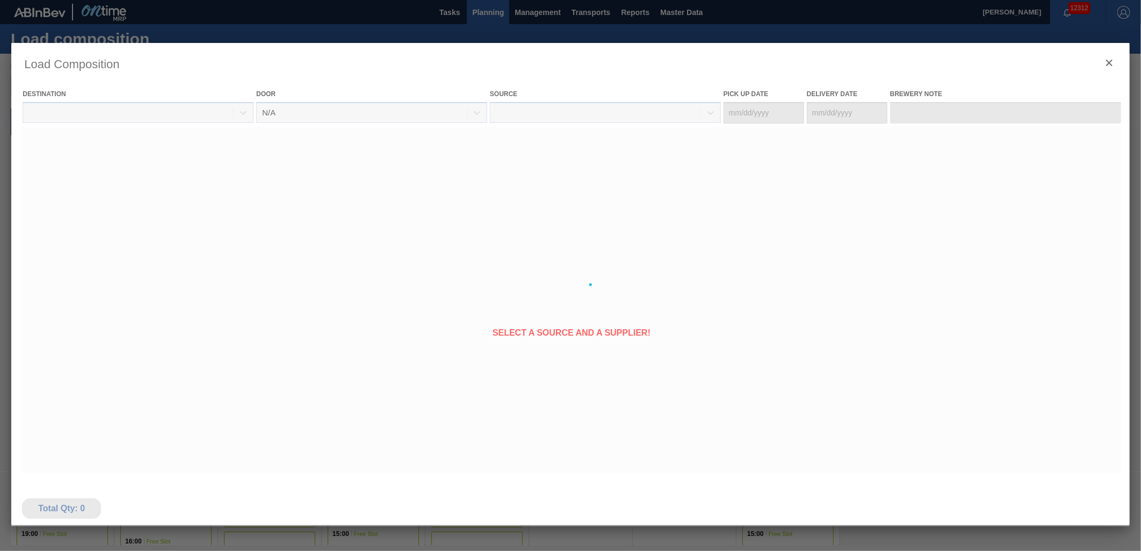
type Date "[DATE]"
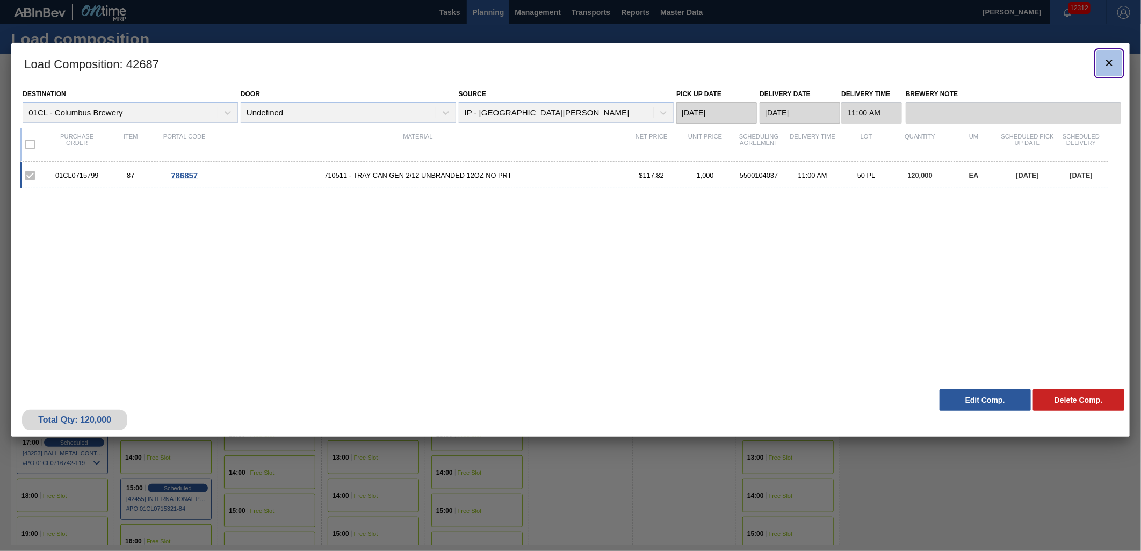
click at [1102, 61] on button "botão de ícone" at bounding box center [1110, 64] width 26 height 26
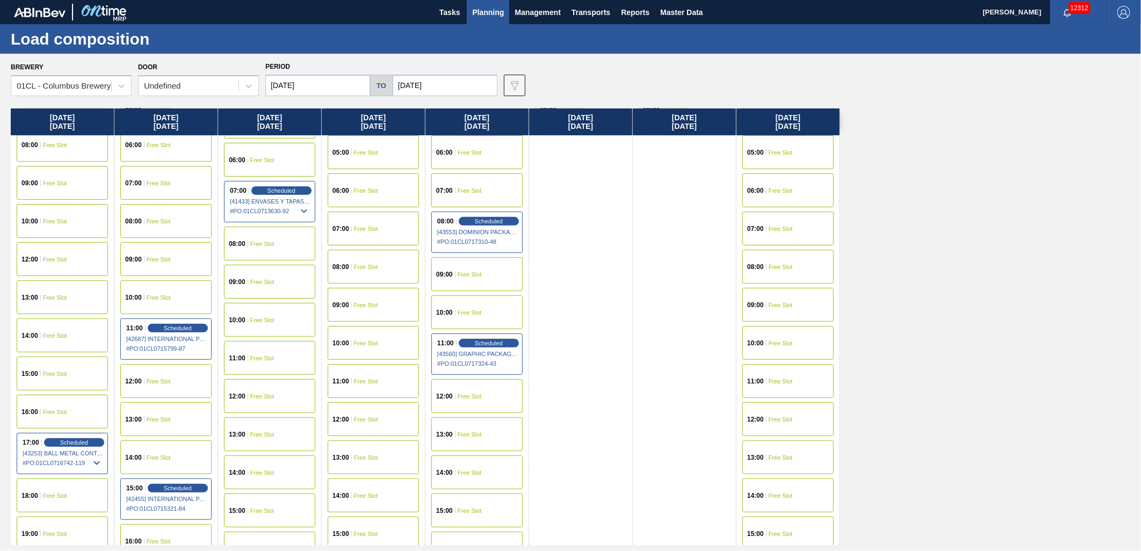
click at [490, 12] on span "Planning" at bounding box center [488, 12] width 32 height 13
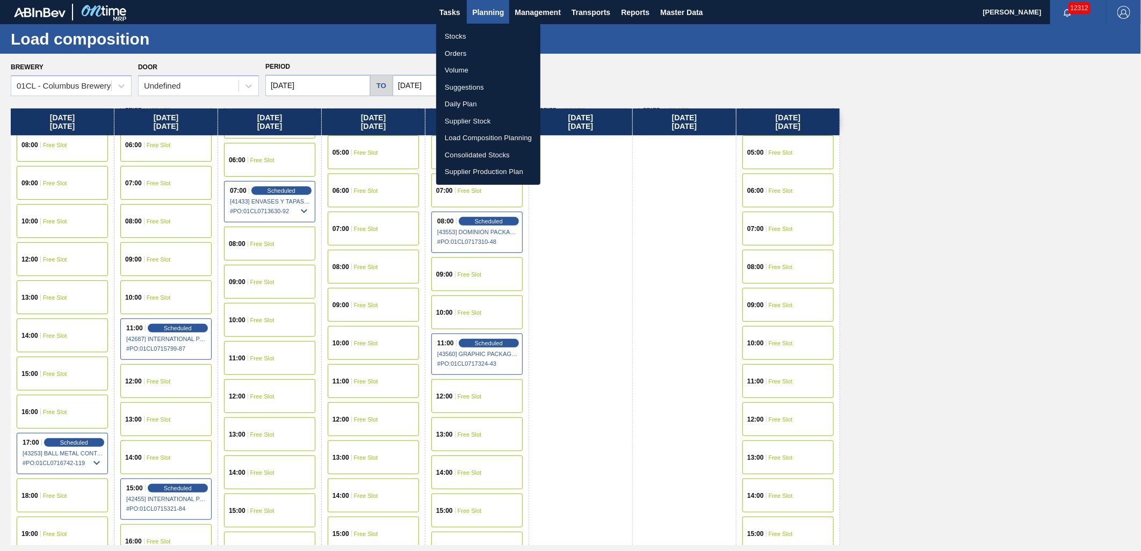
click at [482, 38] on li "Stocks" at bounding box center [488, 36] width 104 height 17
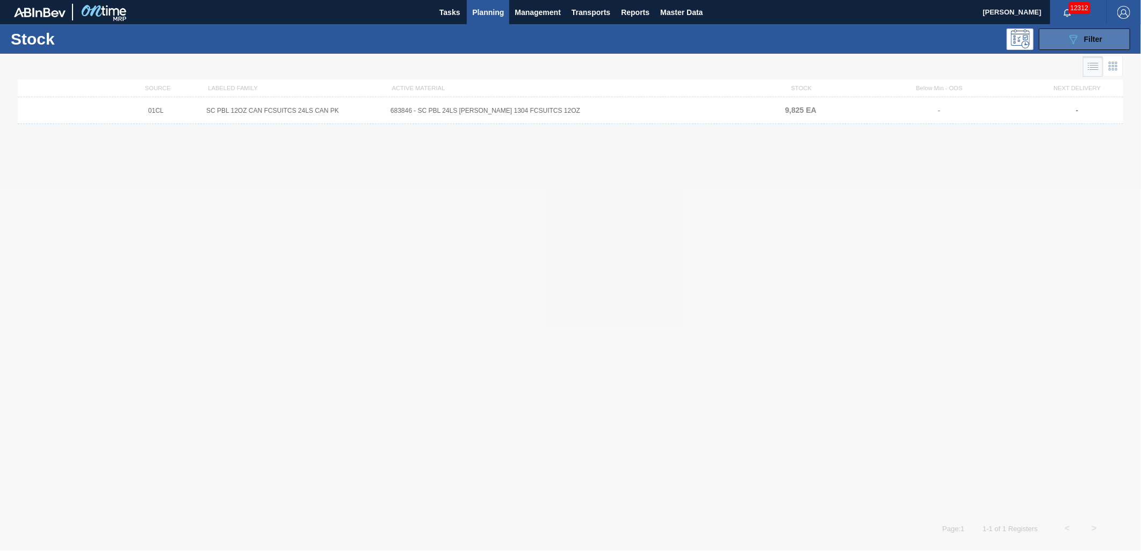
drag, startPoint x: 1075, startPoint y: 40, endPoint x: 1073, endPoint y: 45, distance: 5.6
click at [1075, 40] on icon "089F7B8B-B2A5-4AFE-B5C0-19BA573D28AC" at bounding box center [1073, 39] width 13 height 13
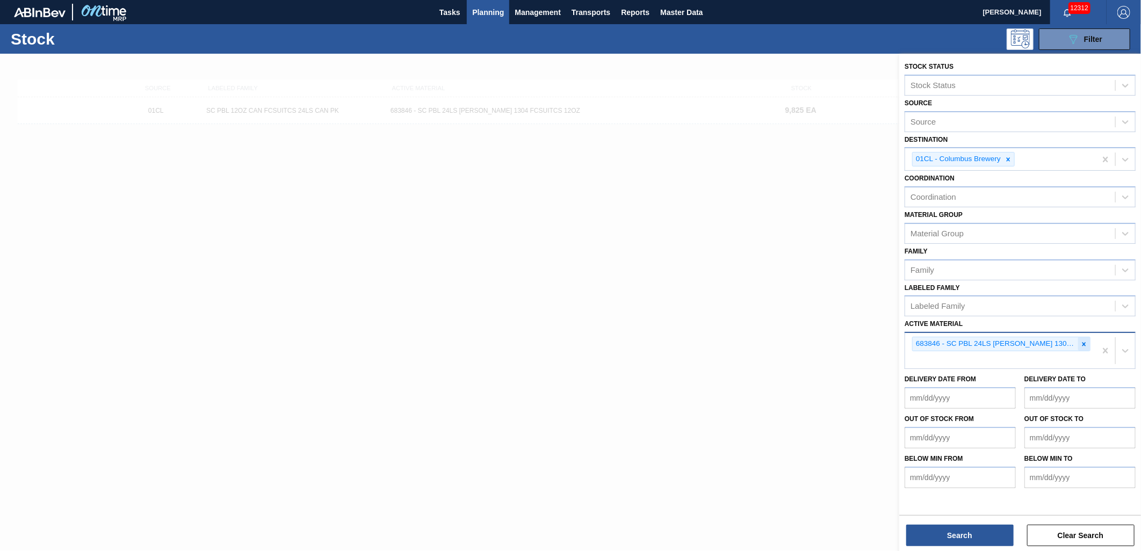
click at [1085, 344] on icon at bounding box center [1085, 345] width 8 height 8
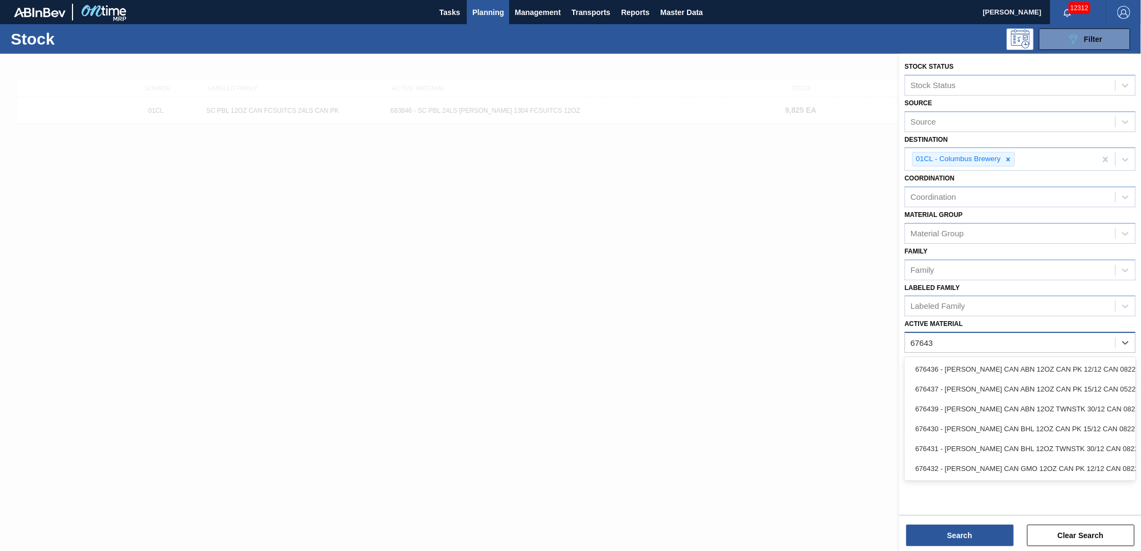
type Material "676439"
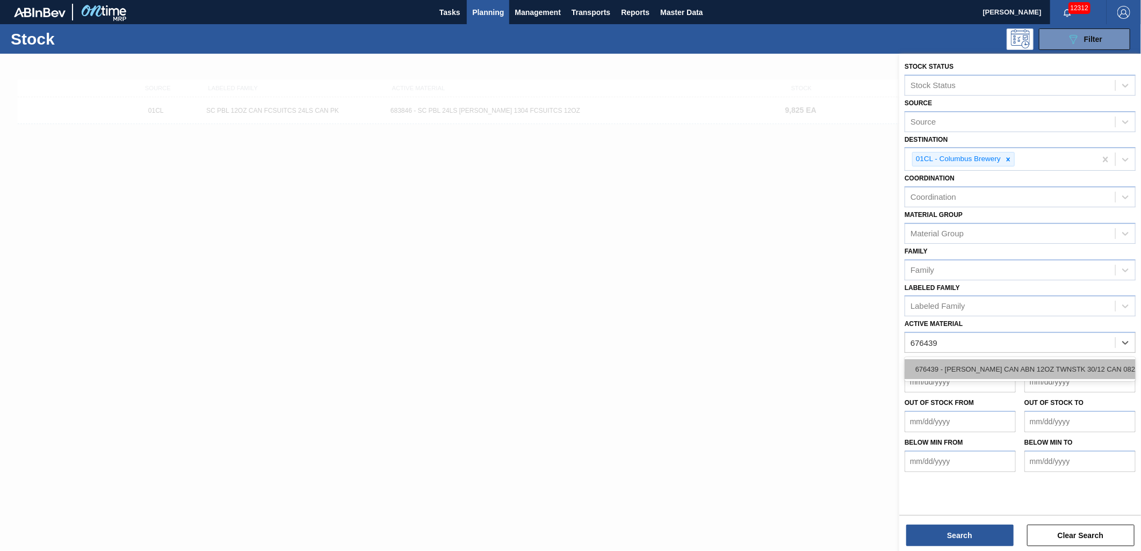
click at [1041, 359] on div "676439 - [PERSON_NAME] CAN ABN 12OZ TWNSTK 30/12 CAN 0822" at bounding box center [1020, 369] width 231 height 20
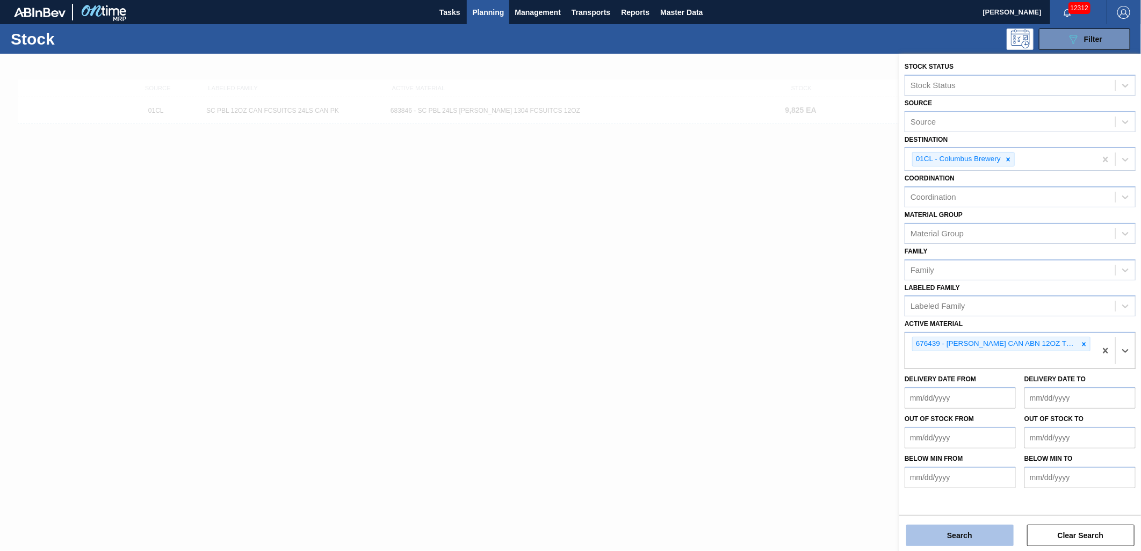
click at [955, 525] on button "Search" at bounding box center [960, 535] width 107 height 21
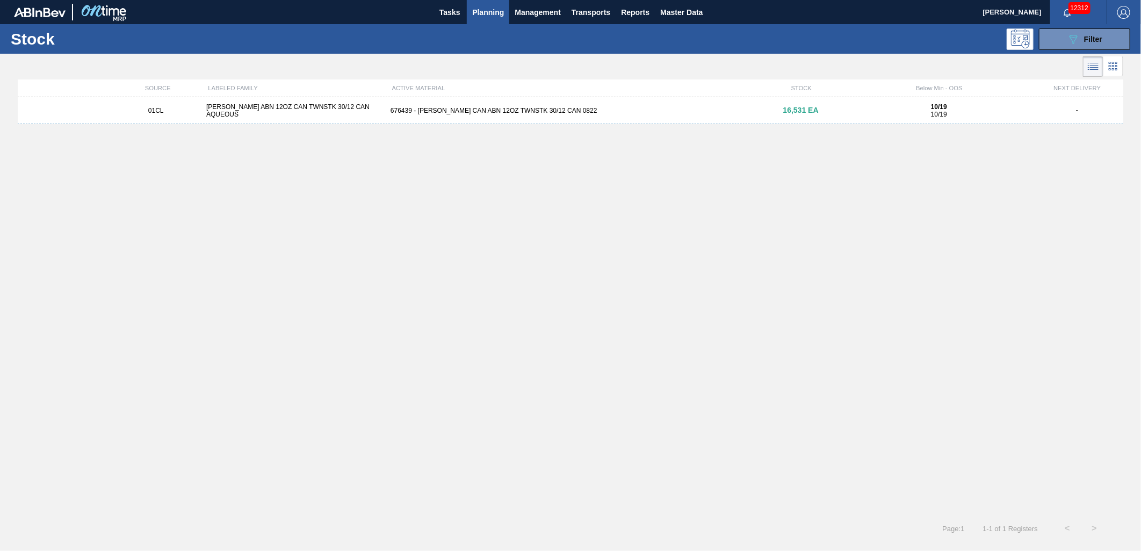
click at [480, 104] on div "01CL [PERSON_NAME] ABN 12OZ CAN TWNSTK 30/12 CAN AQUEOUS 676439 - [PERSON_NAME]…" at bounding box center [571, 110] width 1106 height 27
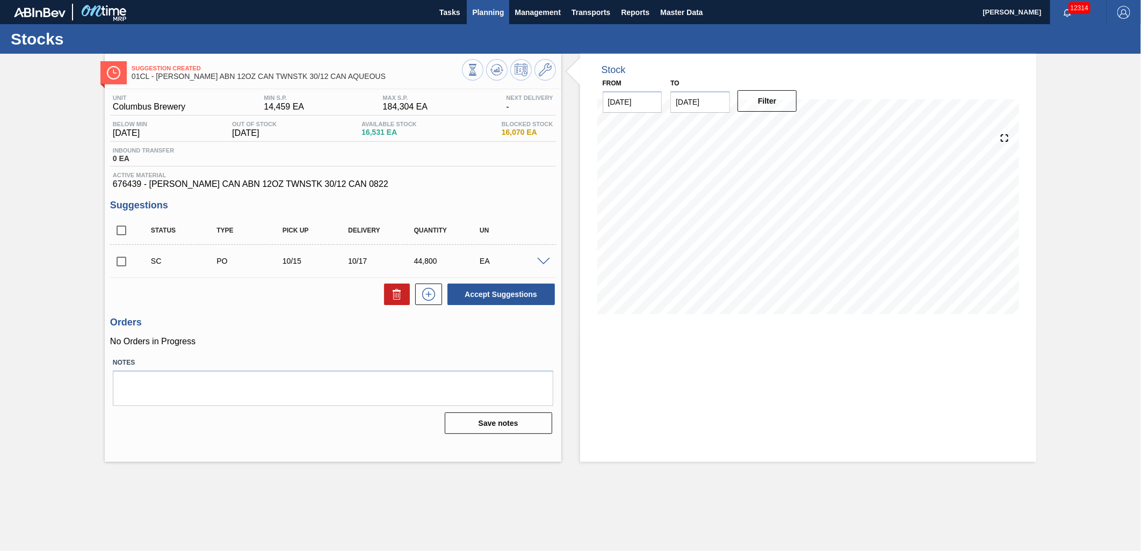
click at [497, 15] on span "Planning" at bounding box center [488, 12] width 32 height 13
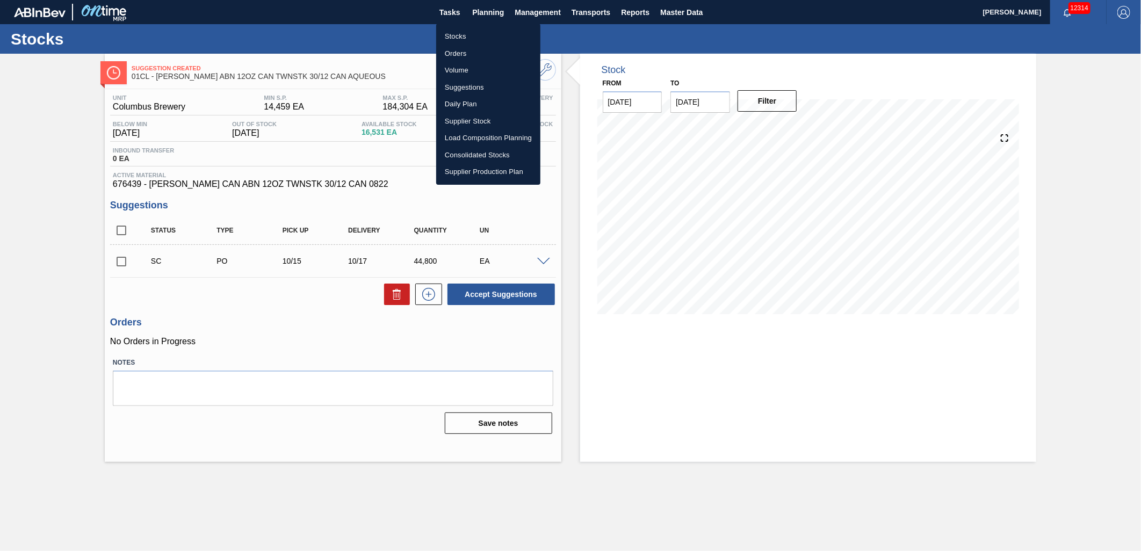
click at [474, 132] on li "Load Composition Planning" at bounding box center [488, 138] width 104 height 17
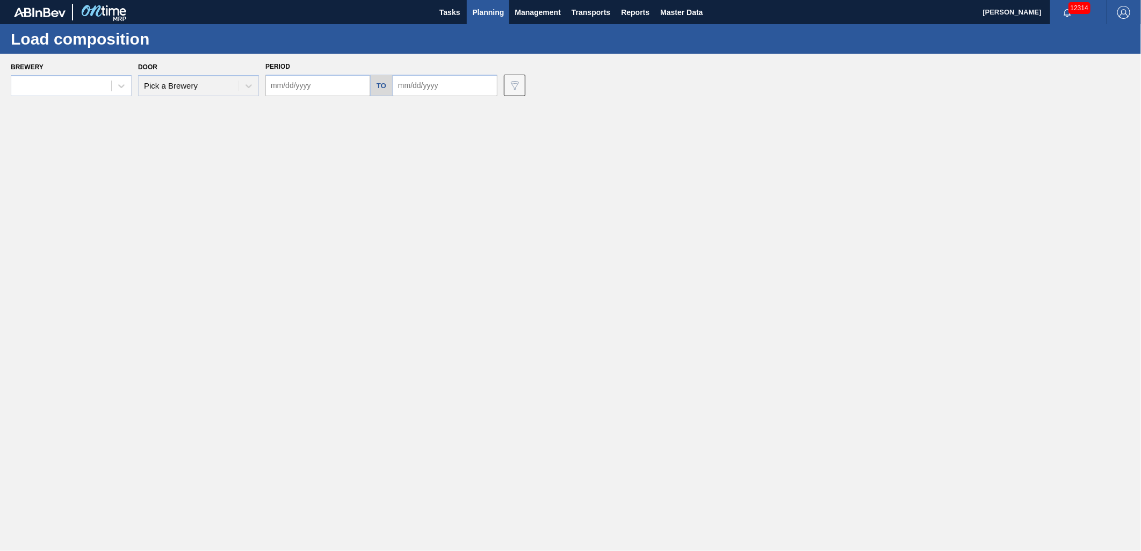
type input "[DATE]"
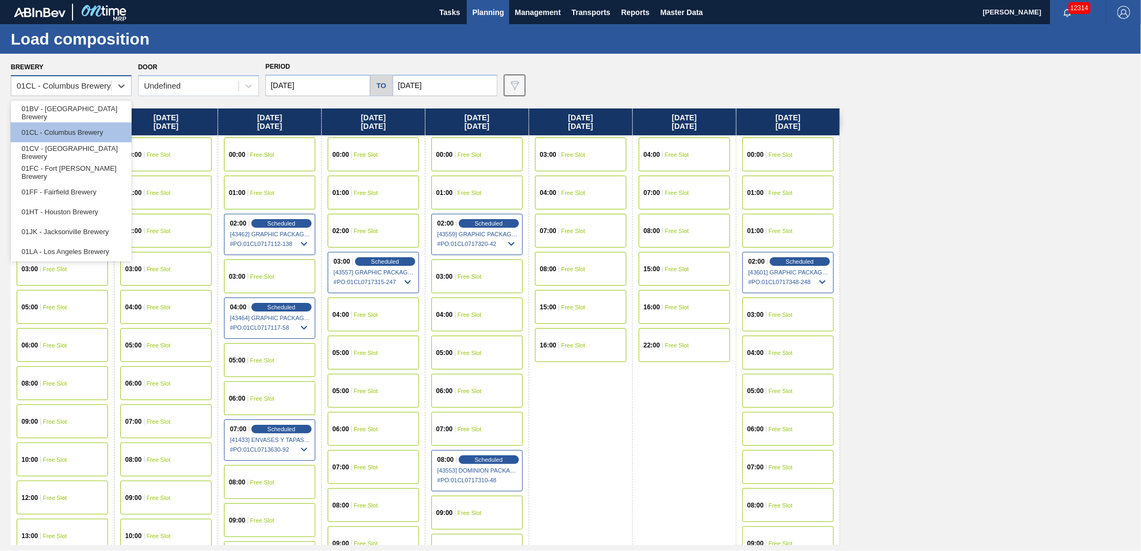
click at [109, 87] on div "01CL - Columbus Brewery" at bounding box center [64, 86] width 94 height 9
click at [86, 189] on div "01FF - Fairfield Brewery" at bounding box center [71, 192] width 121 height 20
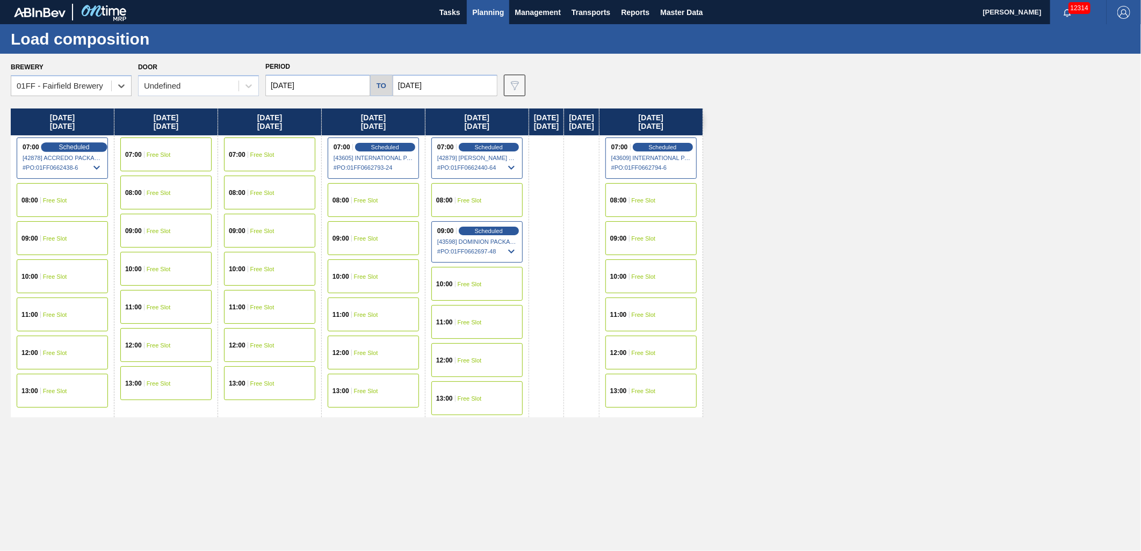
click at [77, 145] on span "Scheduled" at bounding box center [74, 146] width 31 height 7
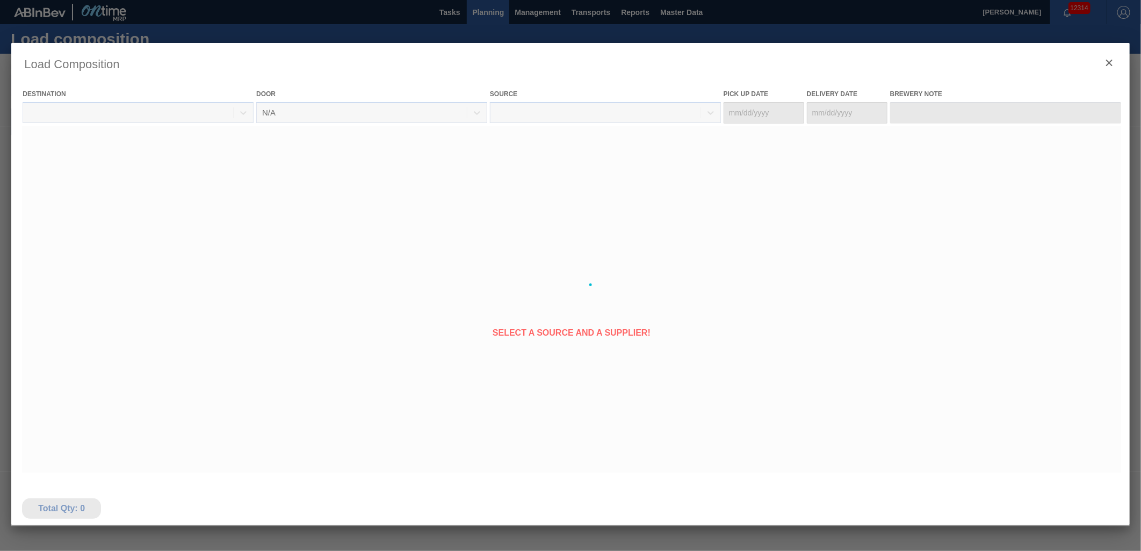
type Date "[DATE]"
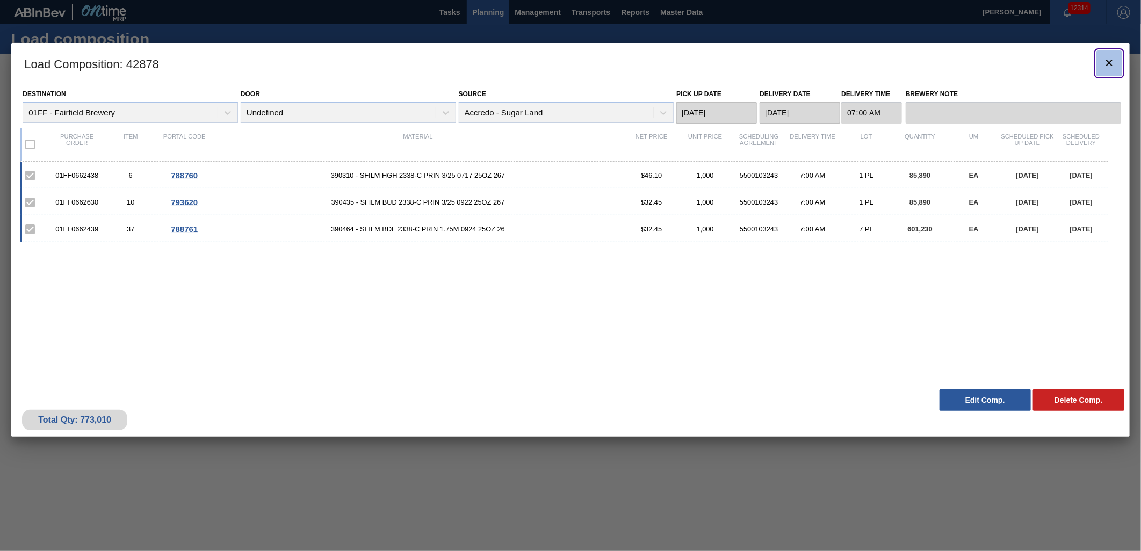
click at [1109, 60] on icon "botão de ícone" at bounding box center [1109, 62] width 13 height 13
